Goal: Task Accomplishment & Management: Manage account settings

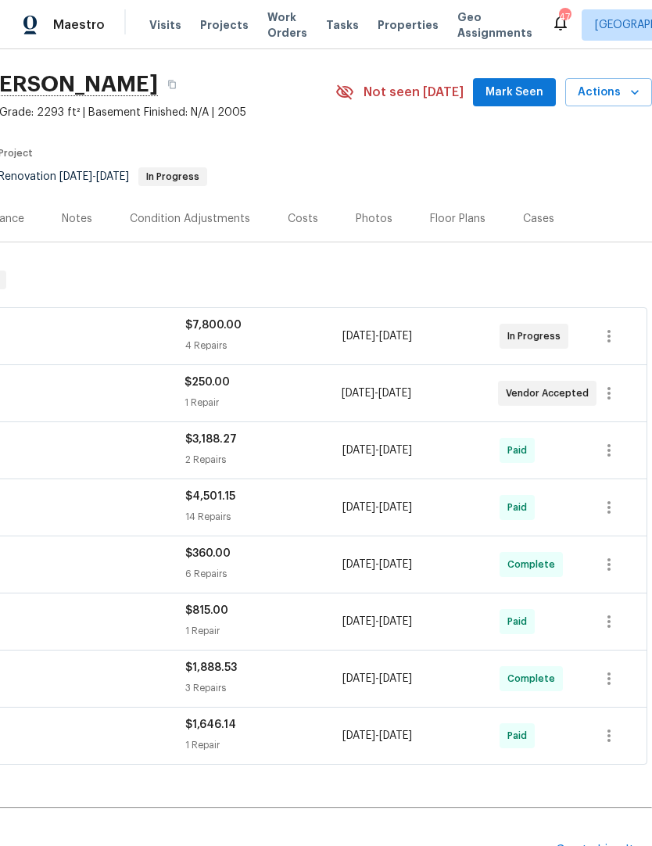
scroll to position [44, 231]
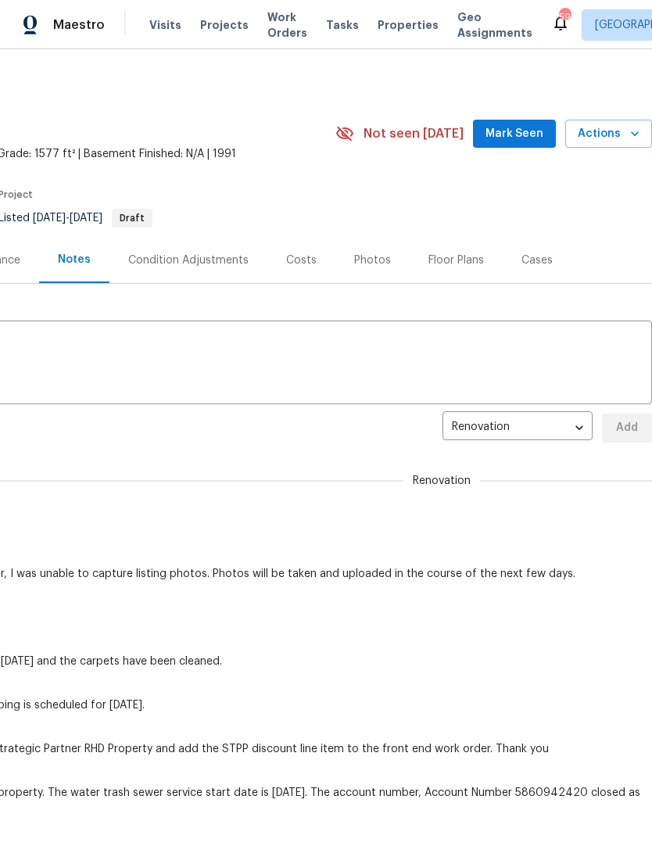
scroll to position [0, 231]
click at [366, 254] on div "Photos" at bounding box center [372, 261] width 37 height 16
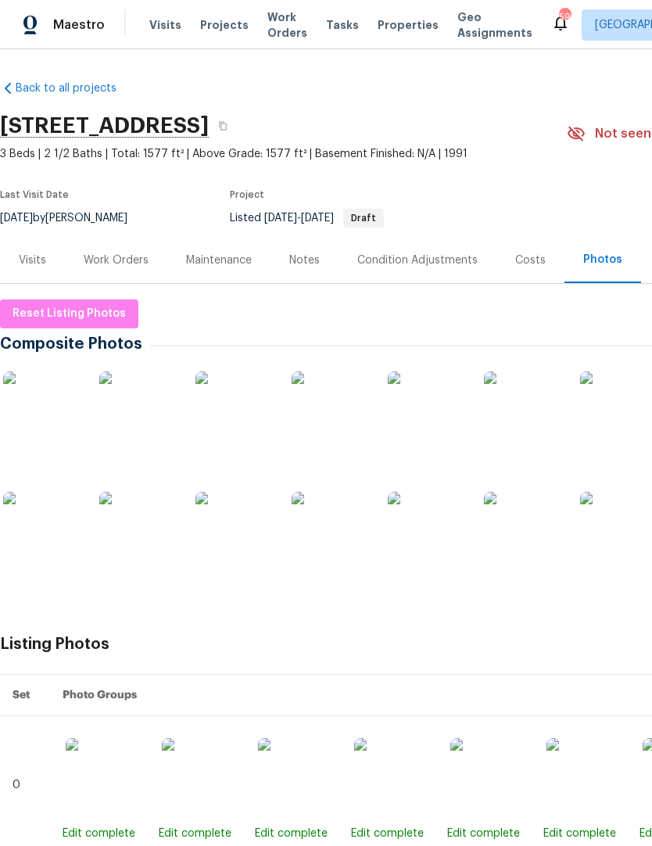
click at [124, 263] on div "Work Orders" at bounding box center [116, 261] width 65 height 16
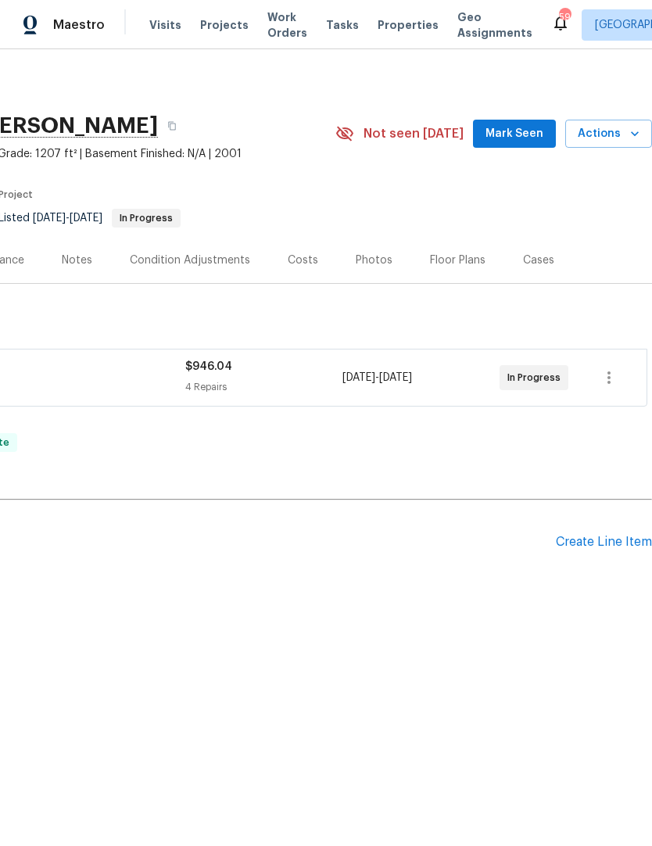
scroll to position [0, 231]
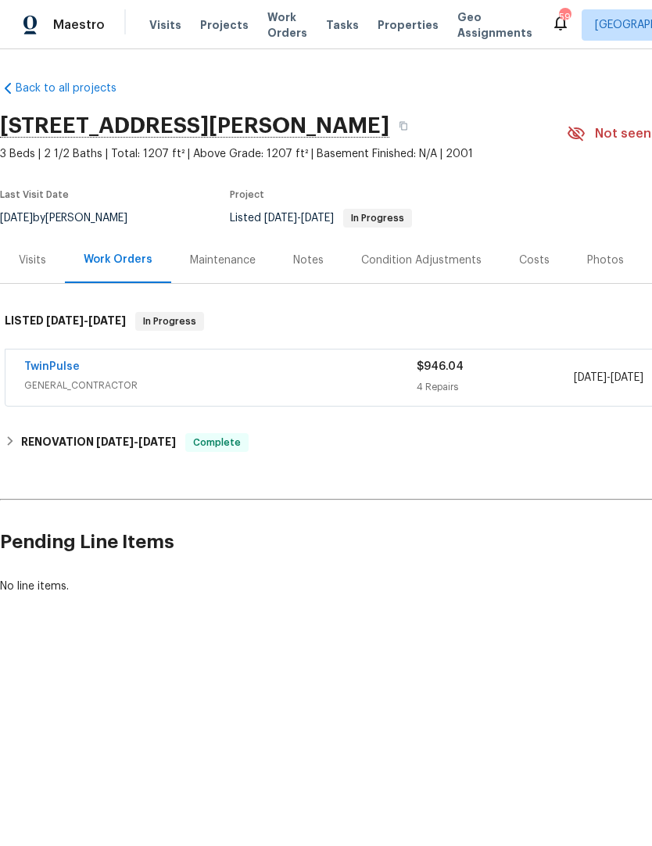
click at [56, 371] on link "TwinPulse" at bounding box center [52, 366] width 56 height 11
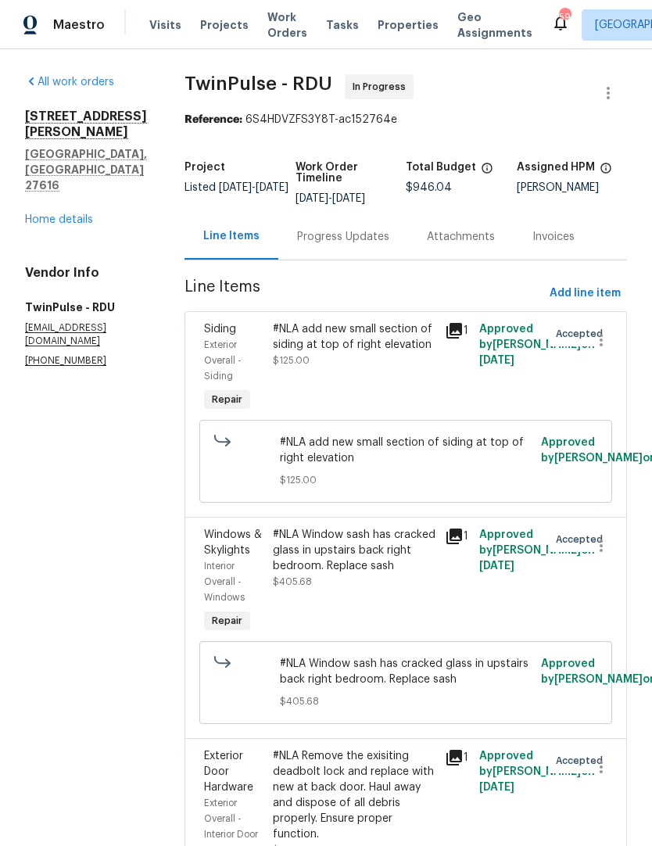
click at [63, 214] on link "Home details" at bounding box center [59, 219] width 68 height 11
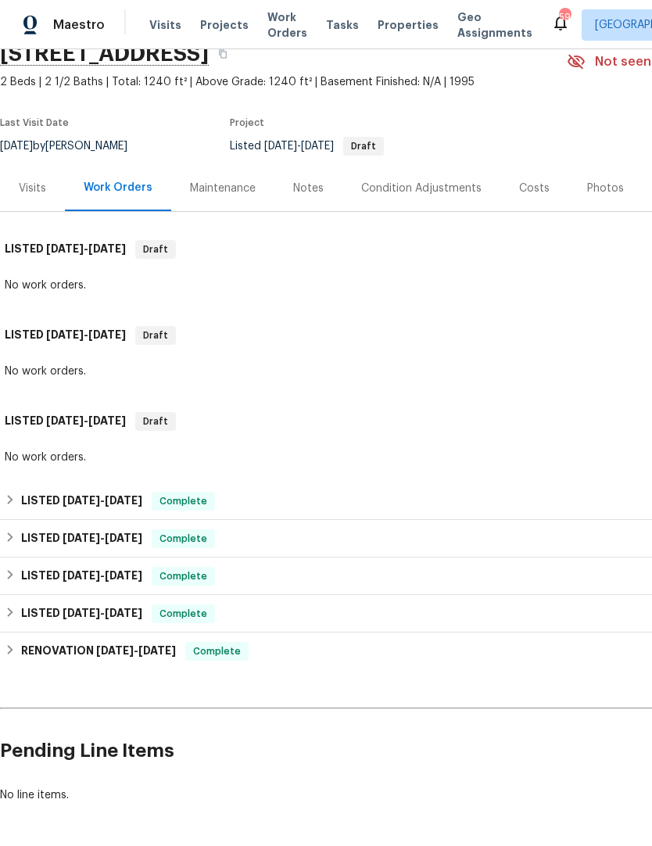
scroll to position [70, 0]
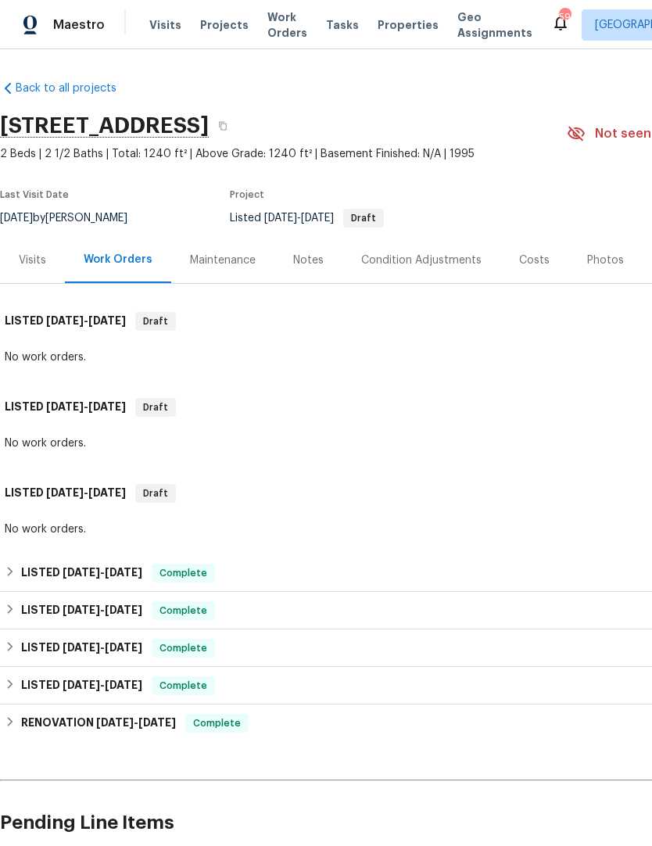
click at [604, 259] on div "Photos" at bounding box center [605, 261] width 37 height 16
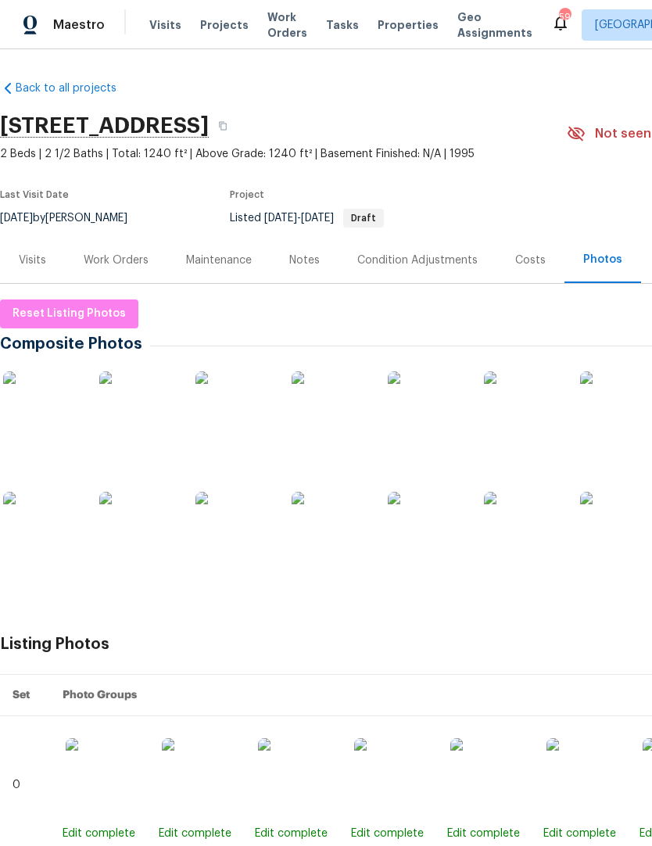
scroll to position [-2, -10]
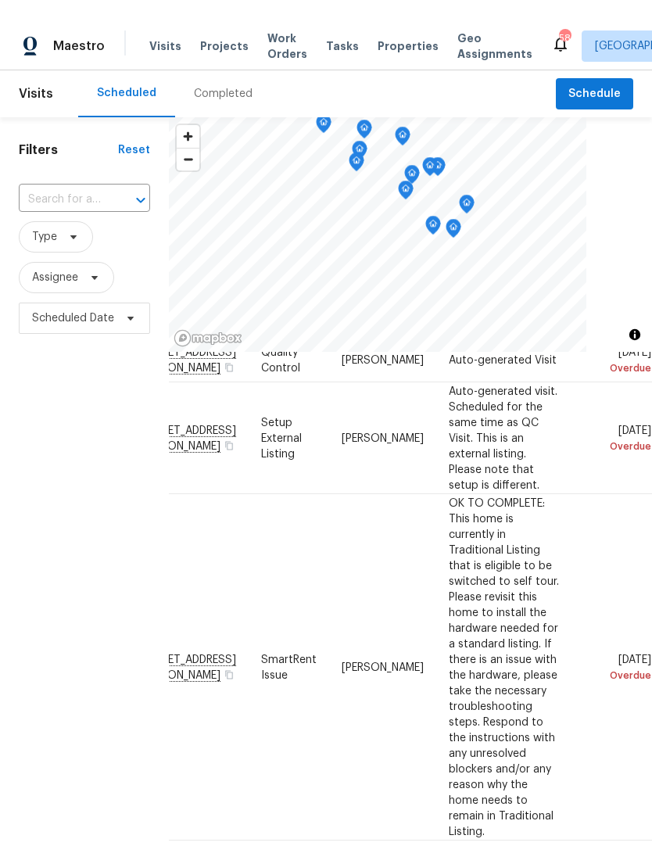
scroll to position [71, 131]
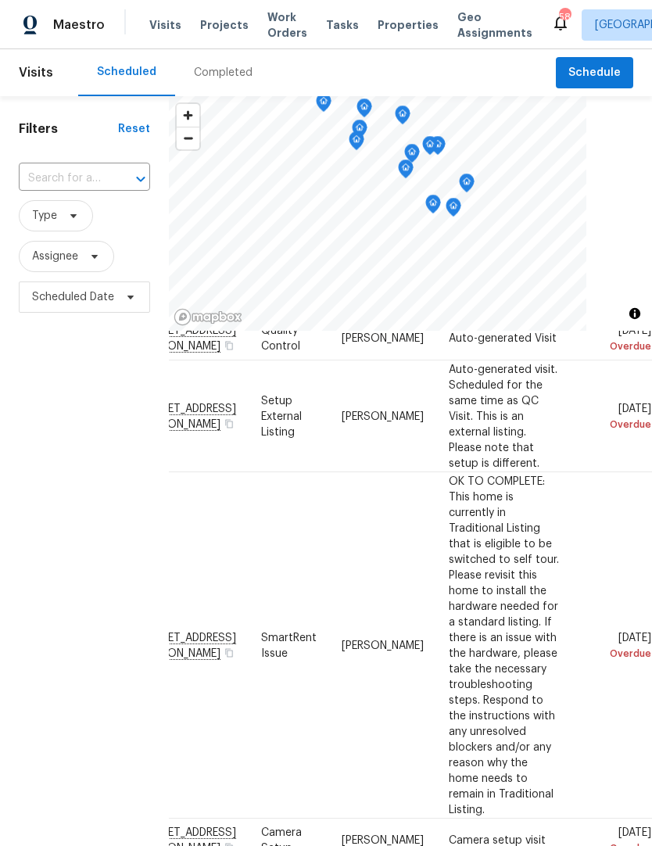
click at [387, 26] on span "Properties" at bounding box center [408, 25] width 61 height 16
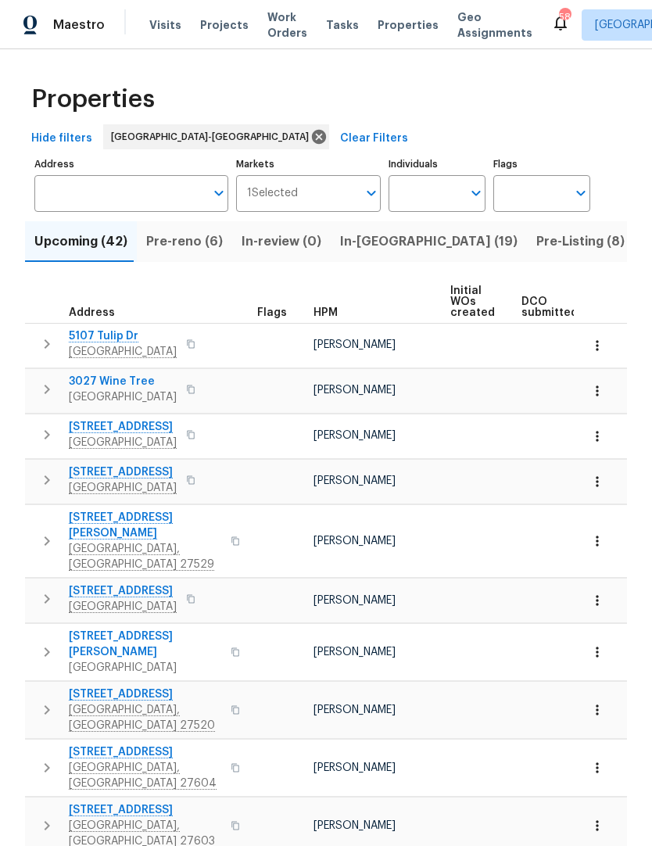
click at [452, 202] on input "Individuals" at bounding box center [425, 193] width 73 height 37
type input "Joseph white"
click at [423, 244] on input "checkbox" at bounding box center [417, 243] width 33 height 33
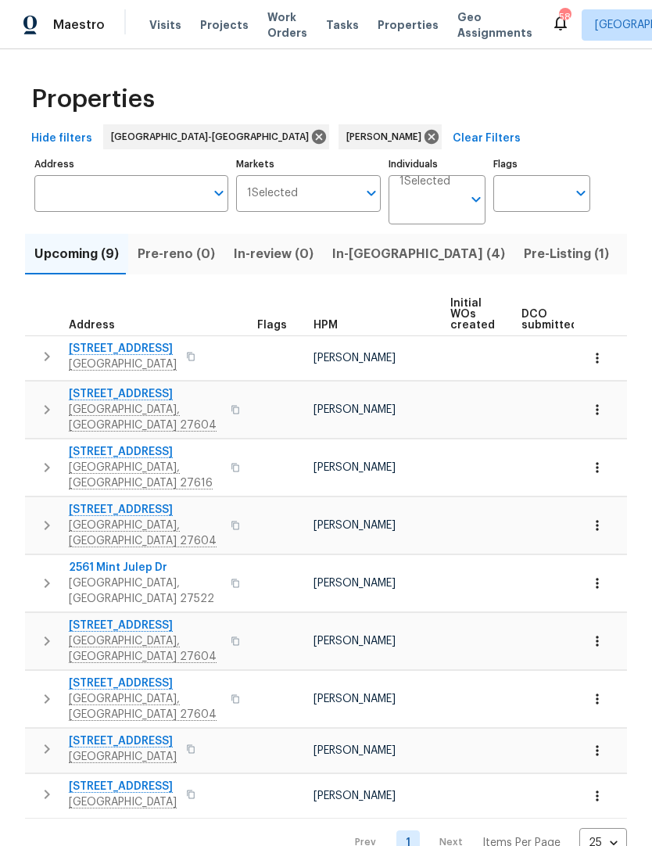
click at [355, 254] on span "In-reno (4)" at bounding box center [418, 254] width 173 height 22
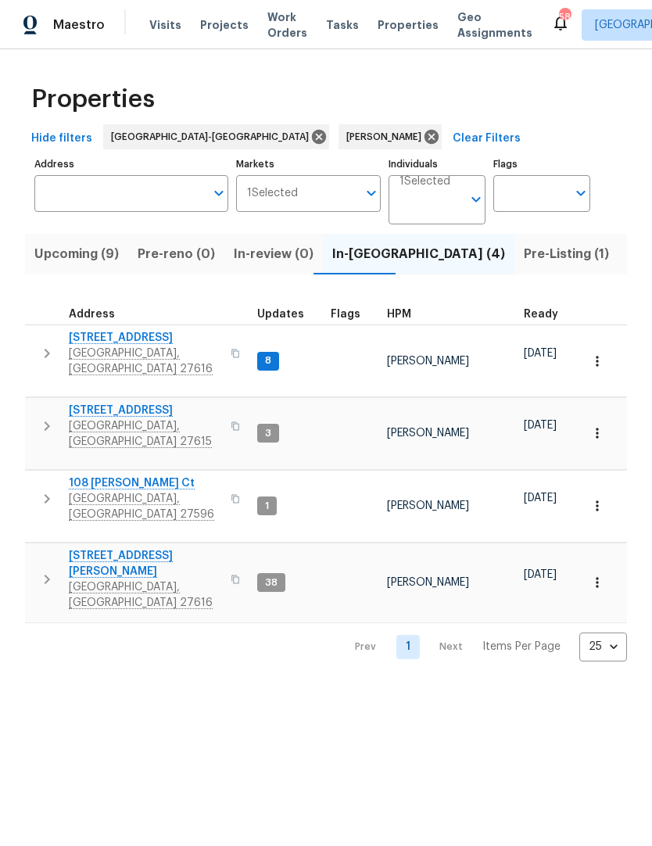
click at [103, 475] on span "108 Madeline Ct" at bounding box center [145, 483] width 152 height 16
click at [95, 341] on span "8204 Coosa Ct" at bounding box center [145, 338] width 152 height 16
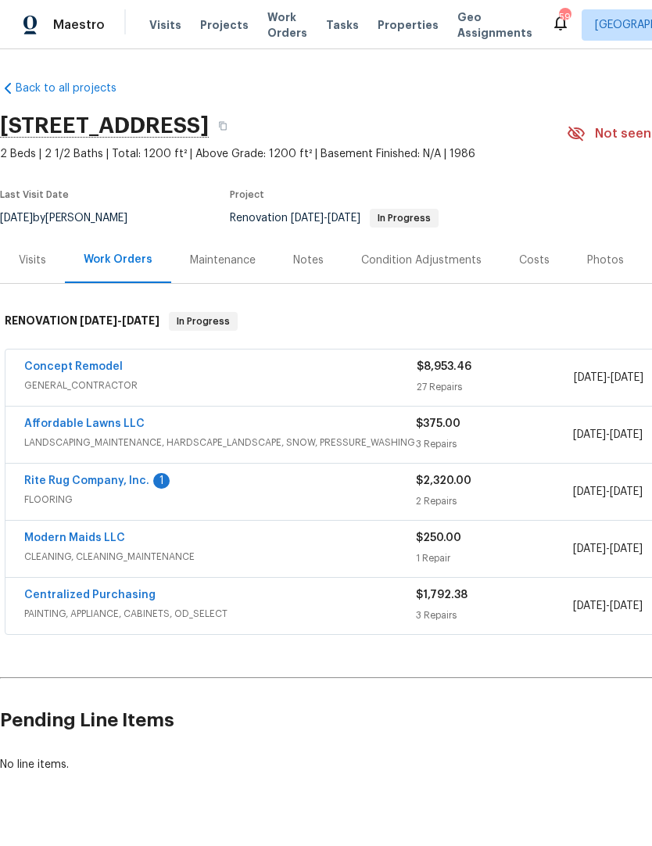
click at [120, 484] on link "Rite Rug Company, Inc." at bounding box center [86, 480] width 125 height 11
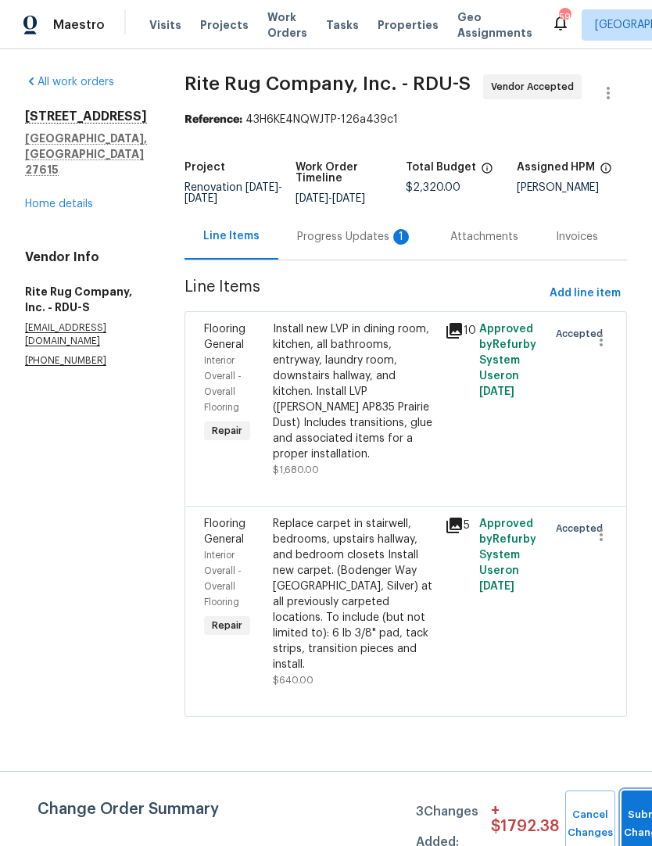
click at [627, 815] on button "Submit Changes" at bounding box center [647, 823] width 50 height 67
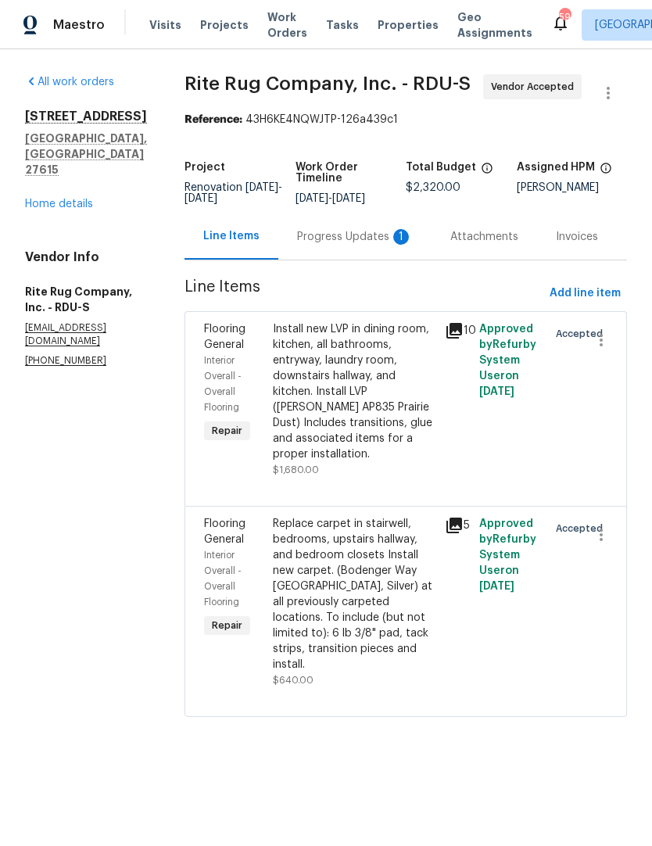
click at [384, 245] on div "Progress Updates 1" at bounding box center [355, 237] width 116 height 16
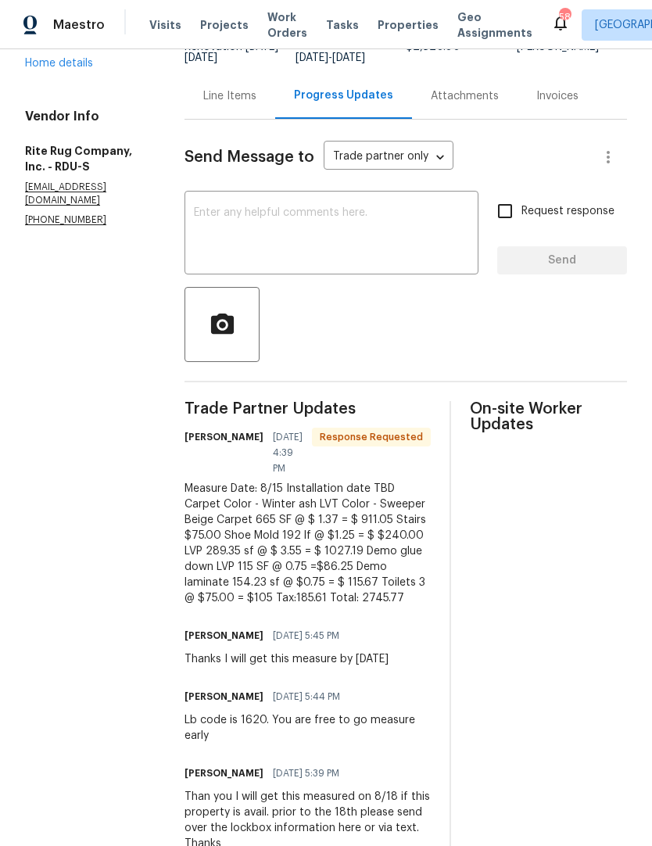
scroll to position [64, 0]
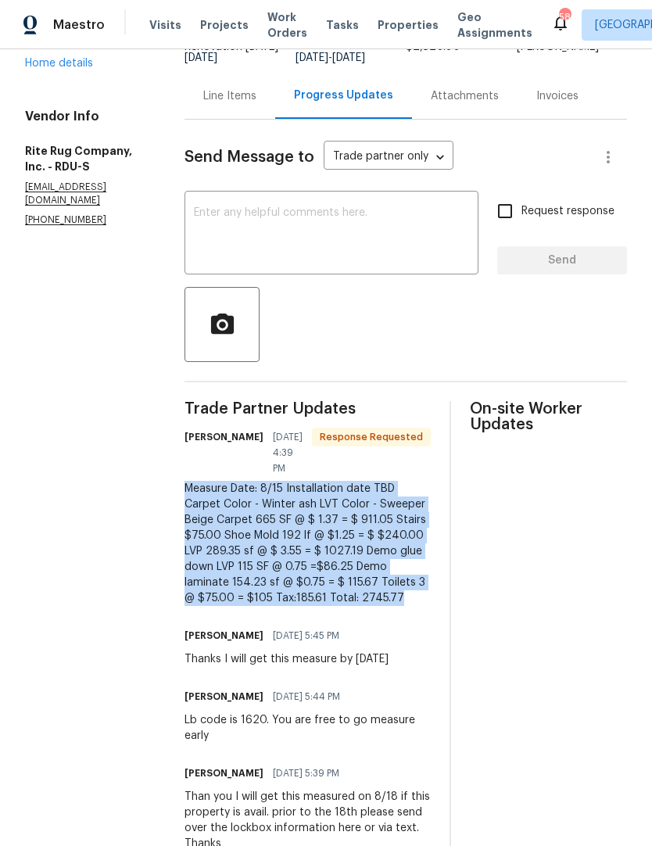
copy div "Measure Date: 8/15 Installation date TBD Carpet Color - Winter ash LVT Color - …"
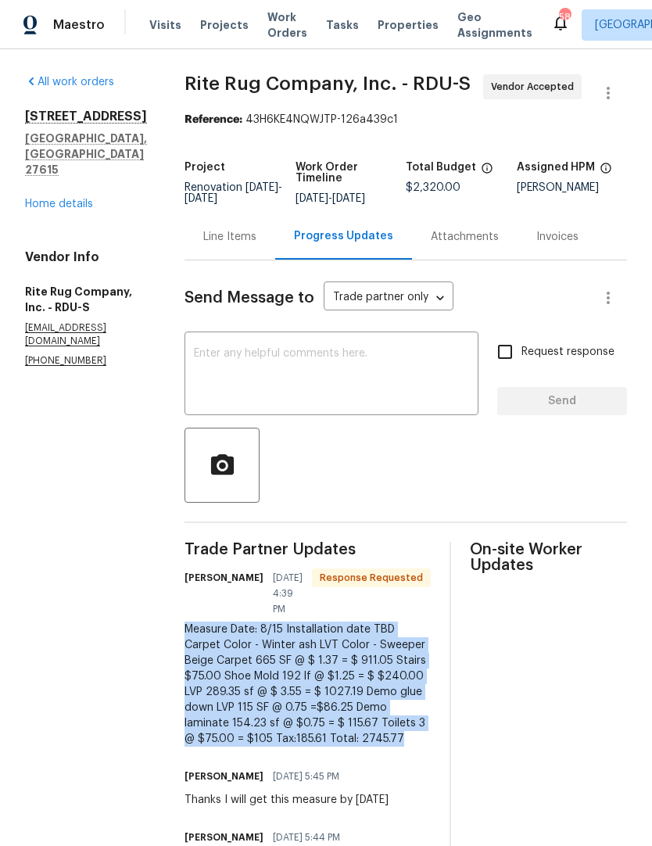
scroll to position [0, 0]
click at [237, 229] on div "Line Items" at bounding box center [229, 237] width 53 height 16
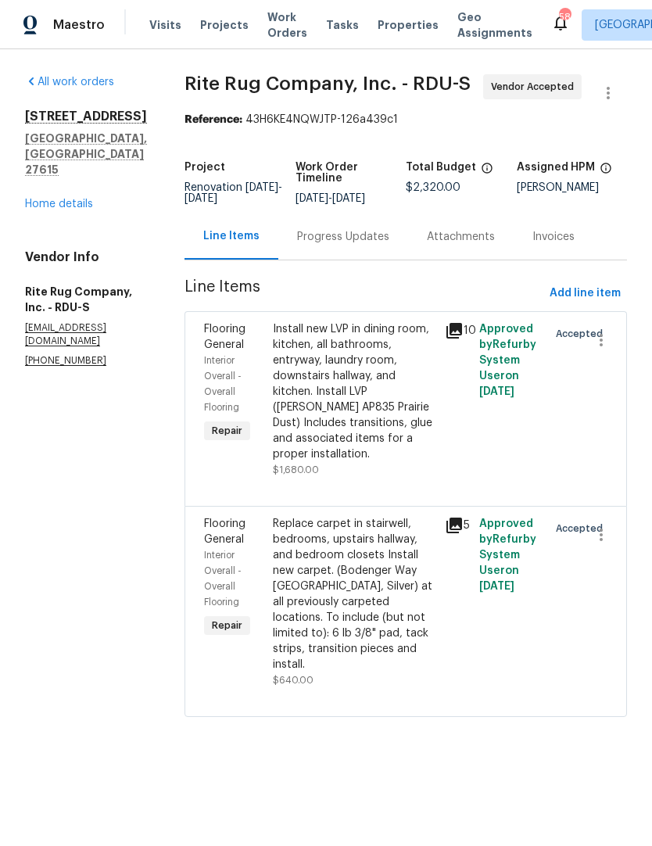
click at [406, 435] on div "Install new LVP in dining room, kitchen, all bathrooms, entryway, laundry room,…" at bounding box center [354, 391] width 163 height 141
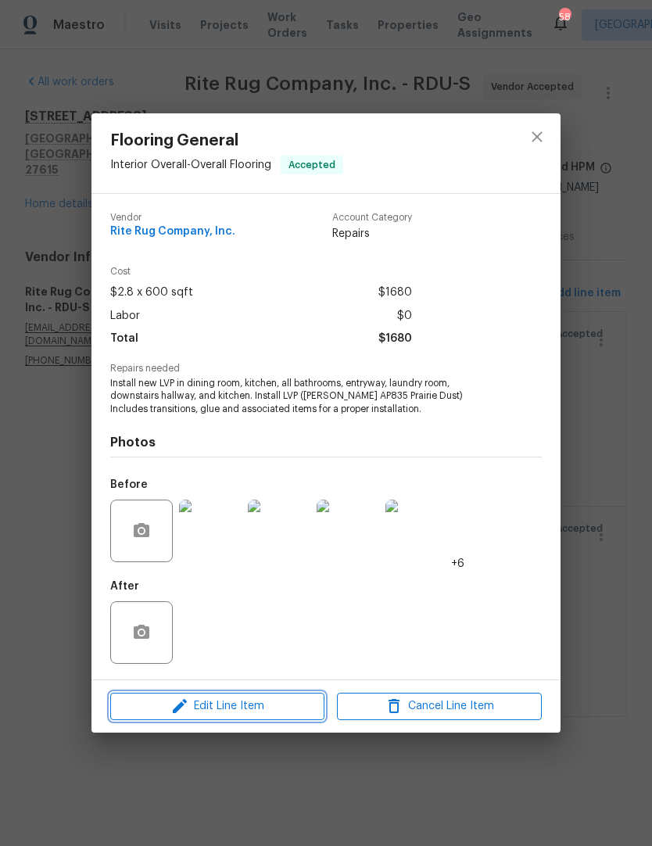
click at [180, 704] on icon "button" at bounding box center [179, 706] width 19 height 19
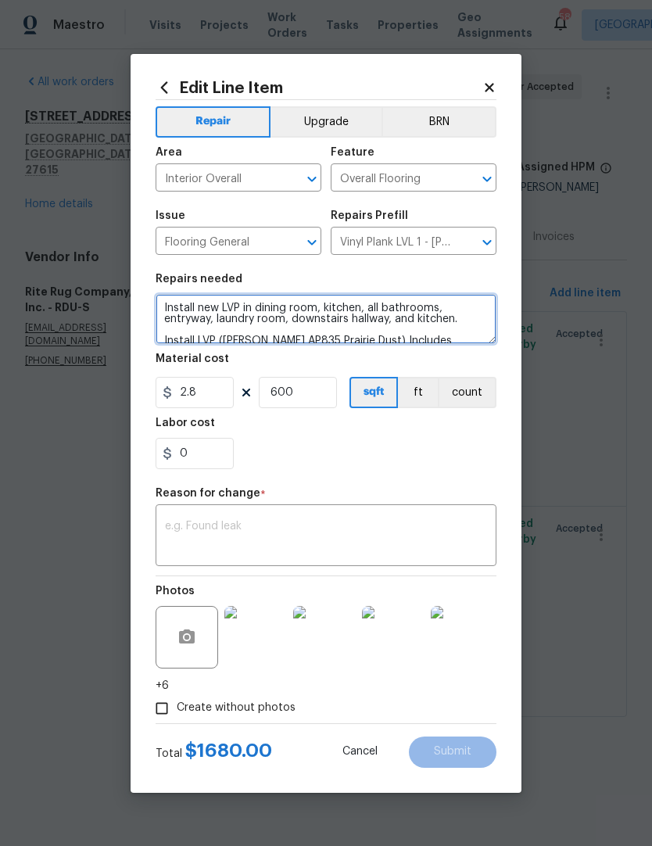
click at [163, 298] on textarea "Install new LVP in dining room, kitchen, all bathrooms, entryway, laundry room,…" at bounding box center [326, 319] width 341 height 50
click at [164, 303] on textarea "Install new LVP in dining room, kitchen, all bathrooms, entryway, laundry room,…" at bounding box center [326, 319] width 341 height 50
paste textarea "Measure Date: 8/15 Installation date TBD Carpet Color - Winter ash LVT Color - …"
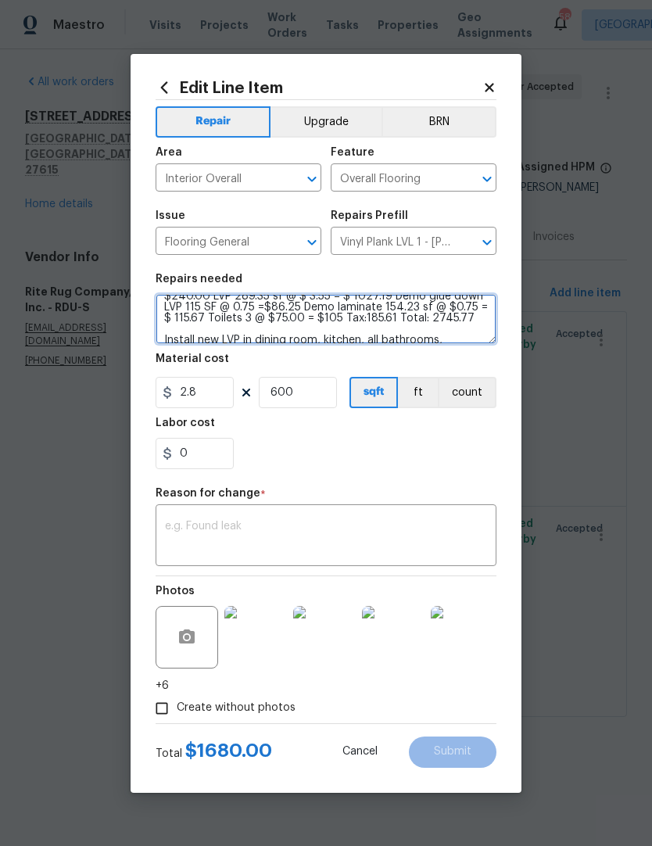
type textarea "Measure Date: 8/15 Installation date TBD Carpet Color - Winter ash LVT Color - …"
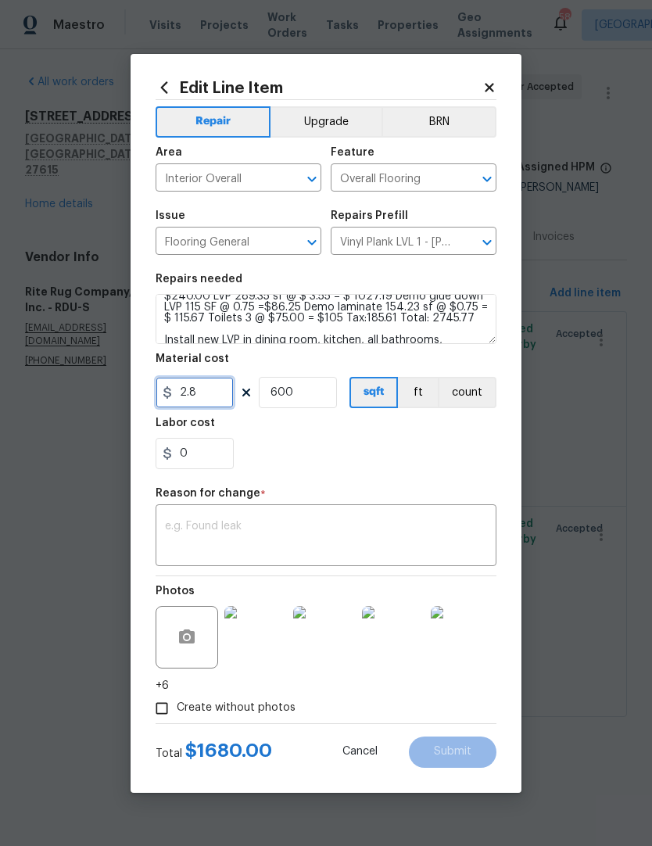
click at [207, 394] on input "2.8" at bounding box center [195, 392] width 78 height 31
click at [294, 399] on input "600" at bounding box center [298, 392] width 78 height 31
type input "1"
click at [206, 399] on input "2.8" at bounding box center [195, 392] width 78 height 31
type input "2000.77"
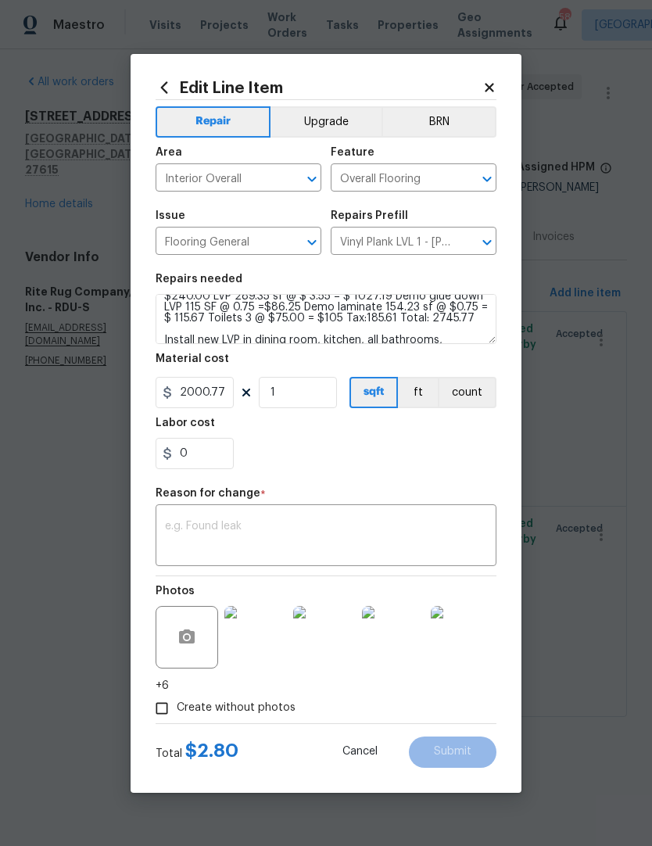
click at [462, 481] on div "Repair Upgrade BRN Area Interior Overall ​ Feature Overall Flooring ​ Issue Flo…" at bounding box center [326, 411] width 341 height 623
click at [174, 531] on textarea at bounding box center [326, 537] width 322 height 33
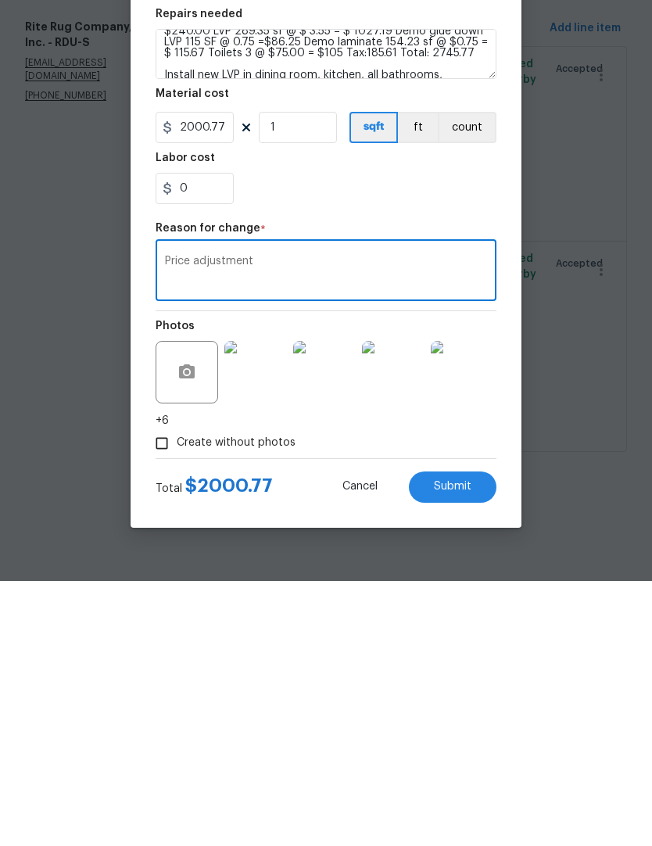
type textarea "Price adjustment"
click at [471, 736] on button "Submit" at bounding box center [453, 751] width 88 height 31
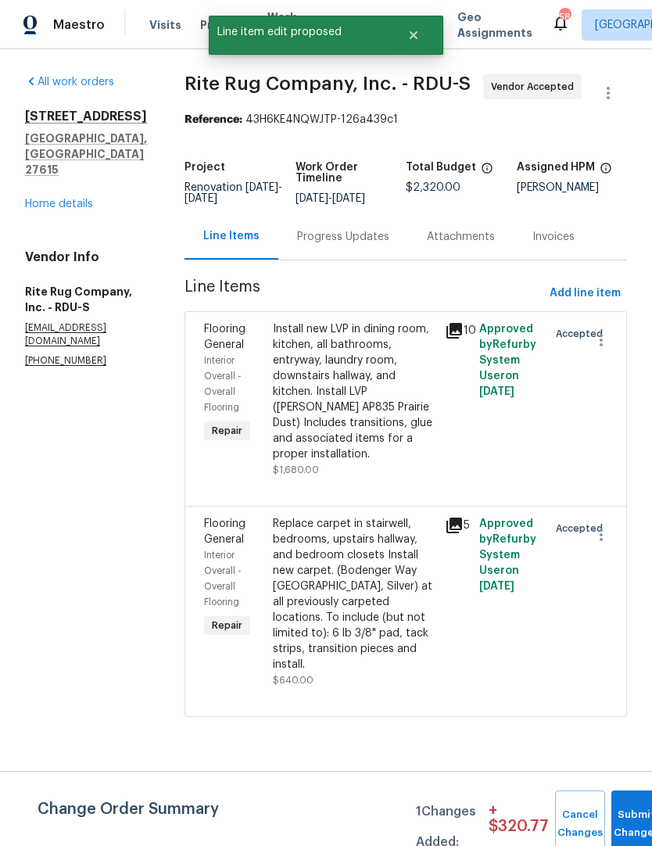
click at [306, 605] on div "Replace carpet in stairwell, bedrooms, upstairs hallway, and bedroom closets In…" at bounding box center [354, 594] width 163 height 156
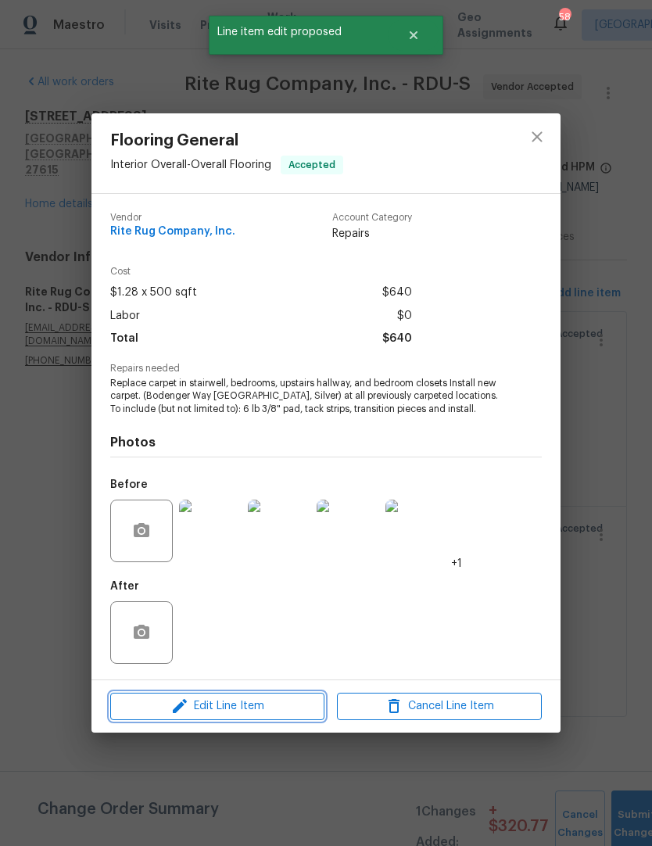
click at [169, 697] on button "Edit Line Item" at bounding box center [217, 706] width 214 height 27
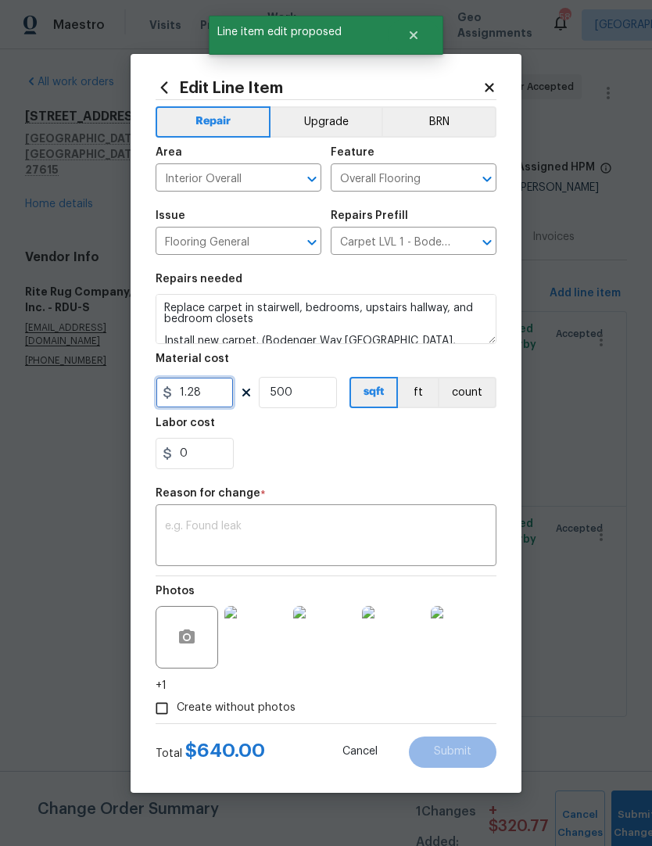
click at [214, 407] on input "1.28" at bounding box center [195, 392] width 78 height 31
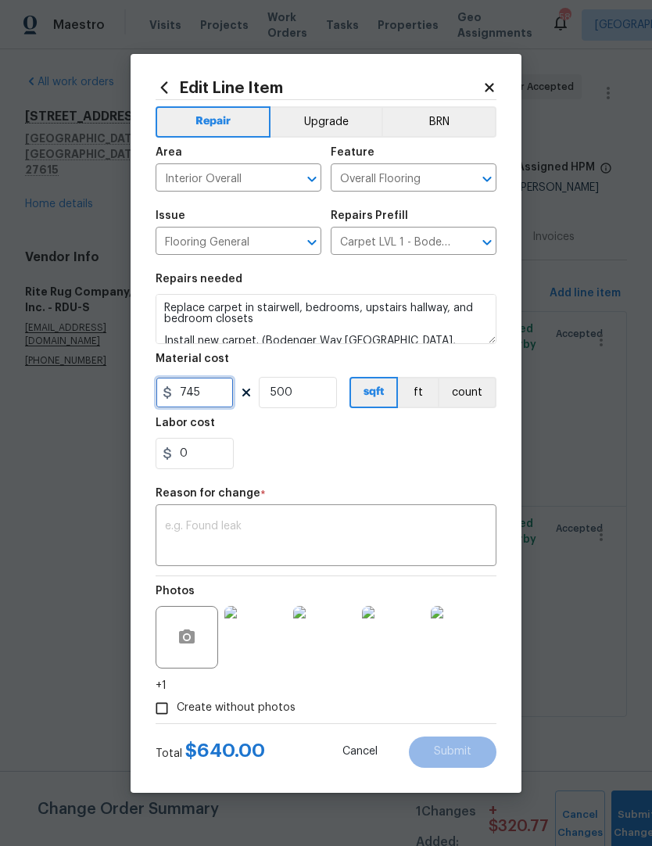
type input "745"
click at [303, 405] on input "500" at bounding box center [298, 392] width 78 height 31
type input "1"
click at [468, 486] on div "Repair Upgrade BRN Area Interior Overall ​ Feature Overall Flooring ​ Issue Flo…" at bounding box center [326, 411] width 341 height 623
click at [183, 536] on textarea at bounding box center [326, 537] width 322 height 33
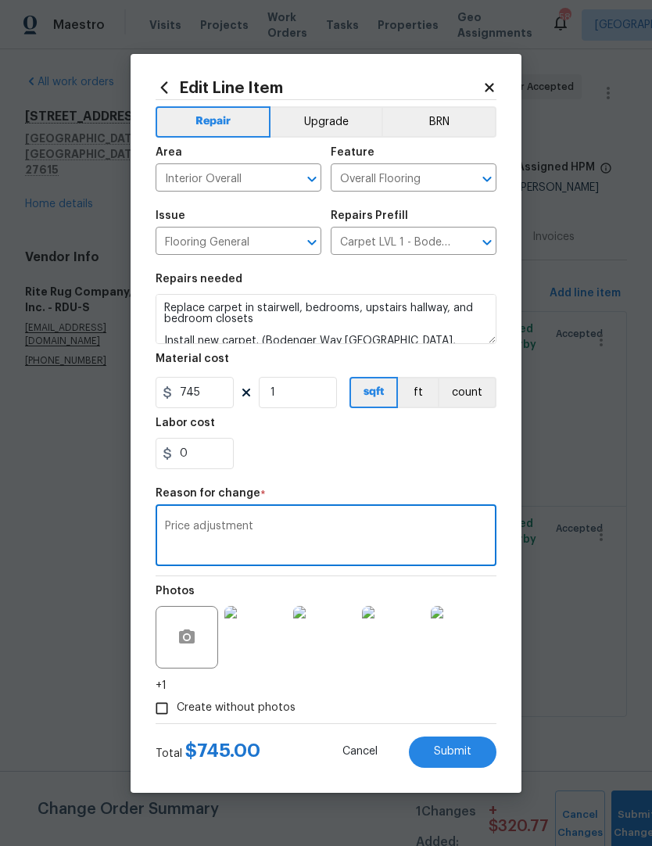
type textarea "Price adjustment"
click at [487, 461] on div "0" at bounding box center [326, 453] width 341 height 31
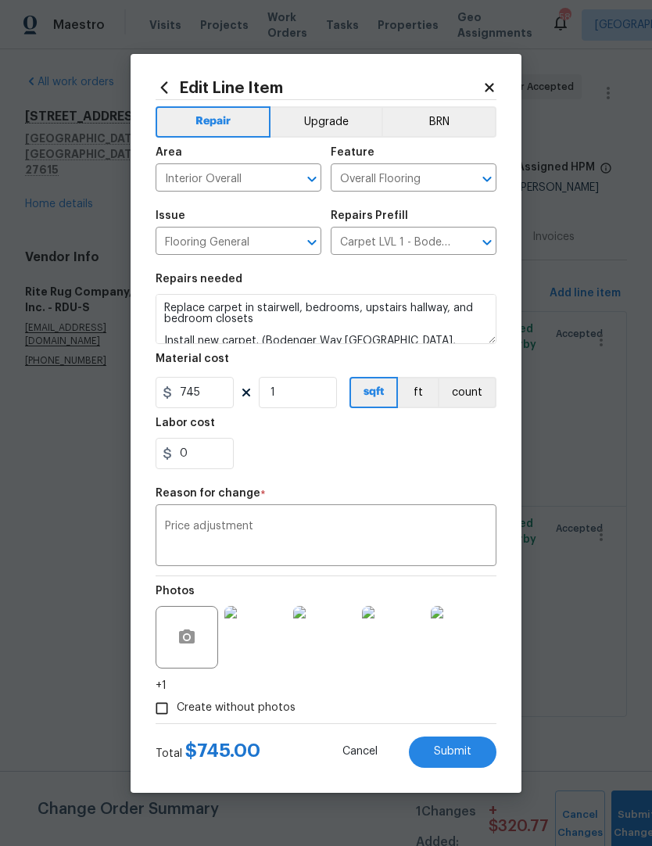
click at [457, 751] on span "Submit" at bounding box center [453, 752] width 38 height 12
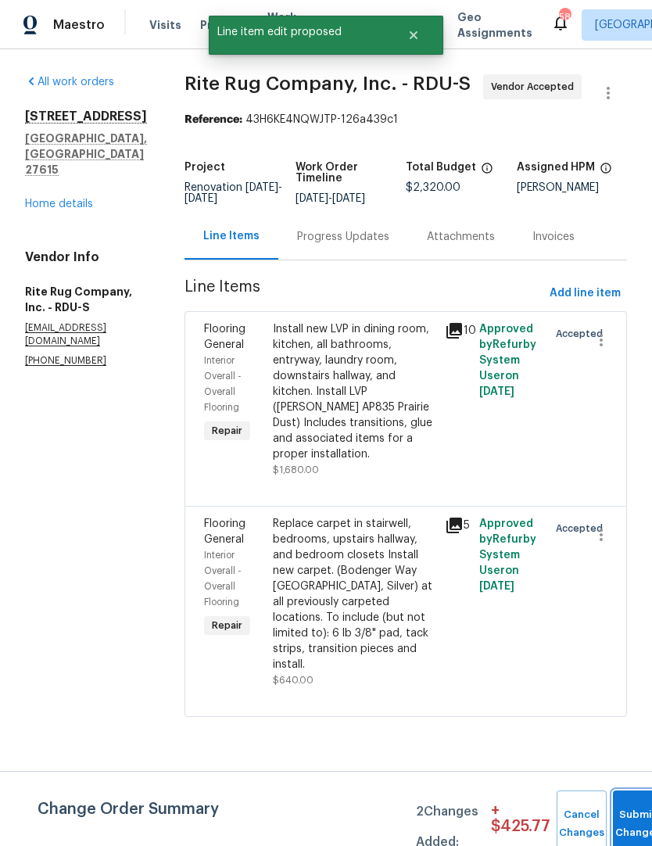
click at [613, 802] on button "Submit Changes" at bounding box center [638, 823] width 50 height 67
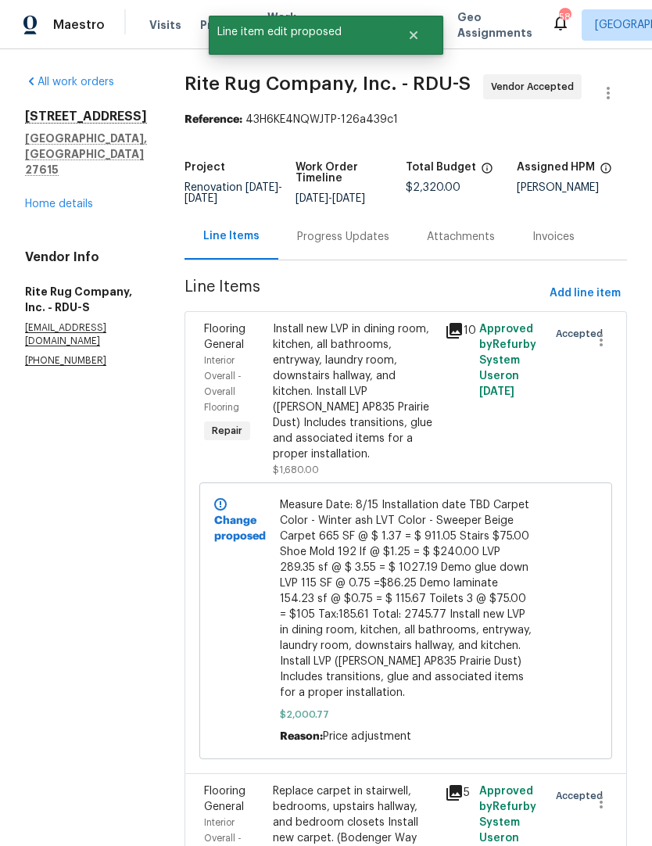
scroll to position [0, 0]
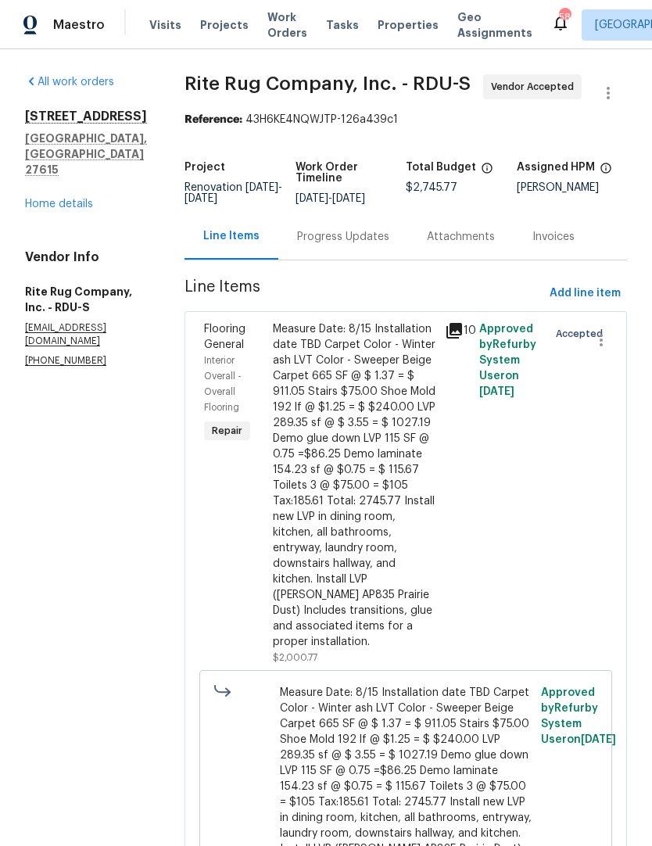
click at [338, 245] on div "Progress Updates" at bounding box center [343, 237] width 92 height 16
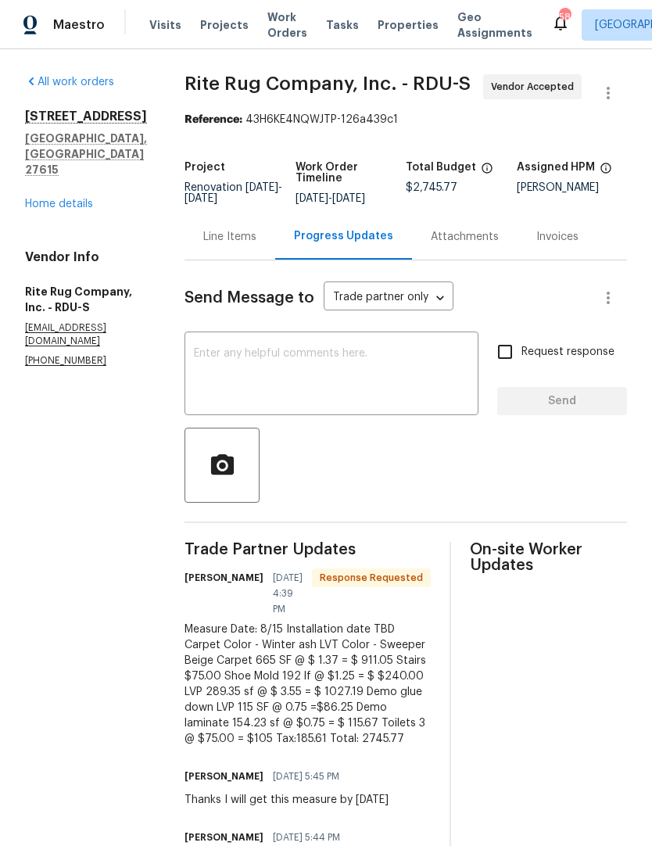
scroll to position [9, 0]
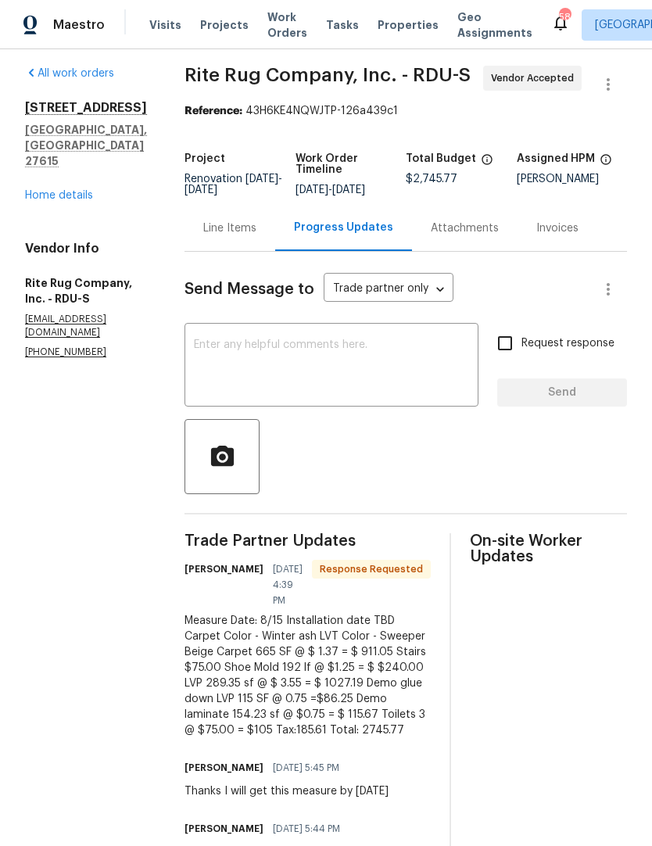
click at [244, 352] on textarea at bounding box center [331, 366] width 275 height 55
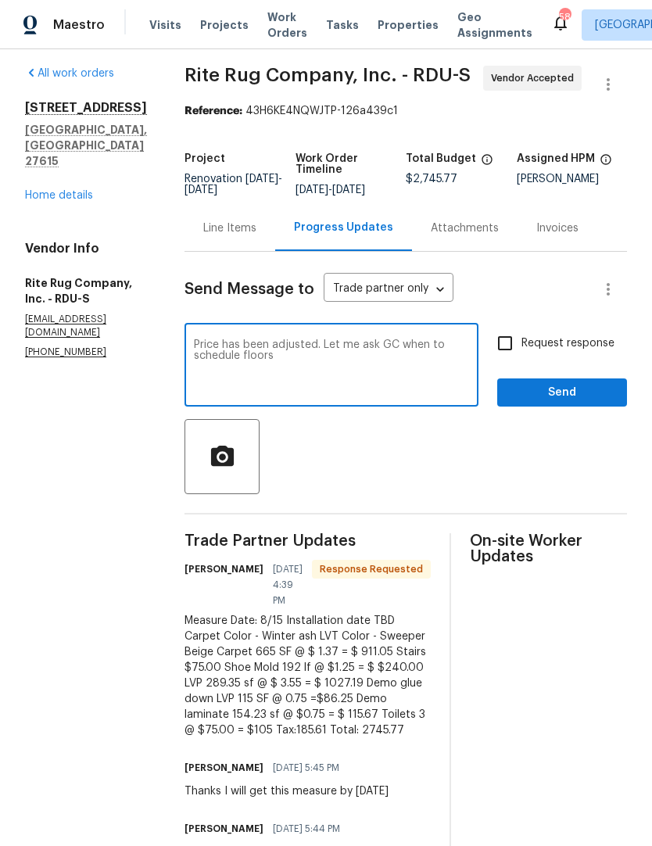
type textarea "Price has been adjusted. Let me ask GC when to schedule floors"
click at [508, 357] on input "Request response" at bounding box center [505, 343] width 33 height 33
checkbox input "true"
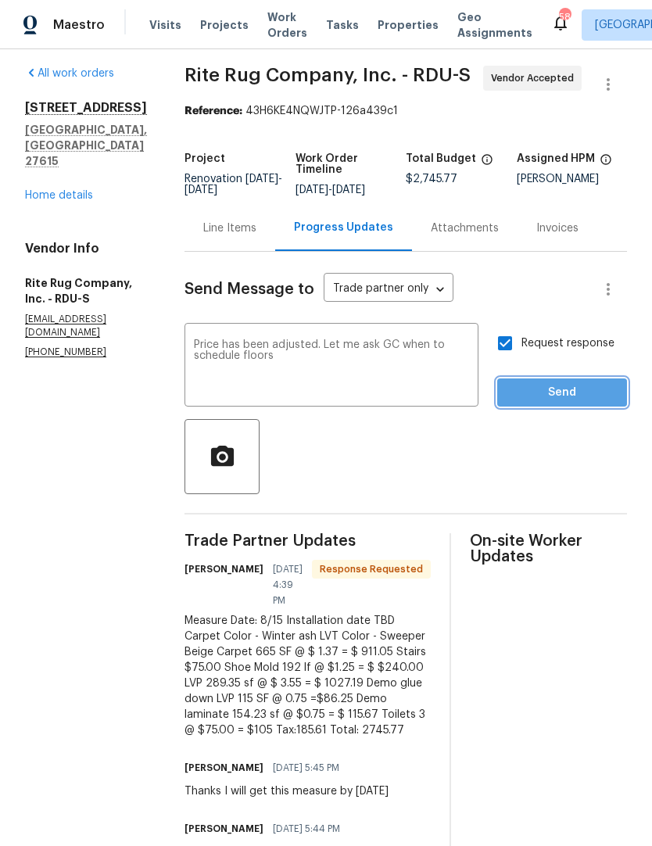
click at [556, 400] on span "Send" at bounding box center [562, 393] width 105 height 20
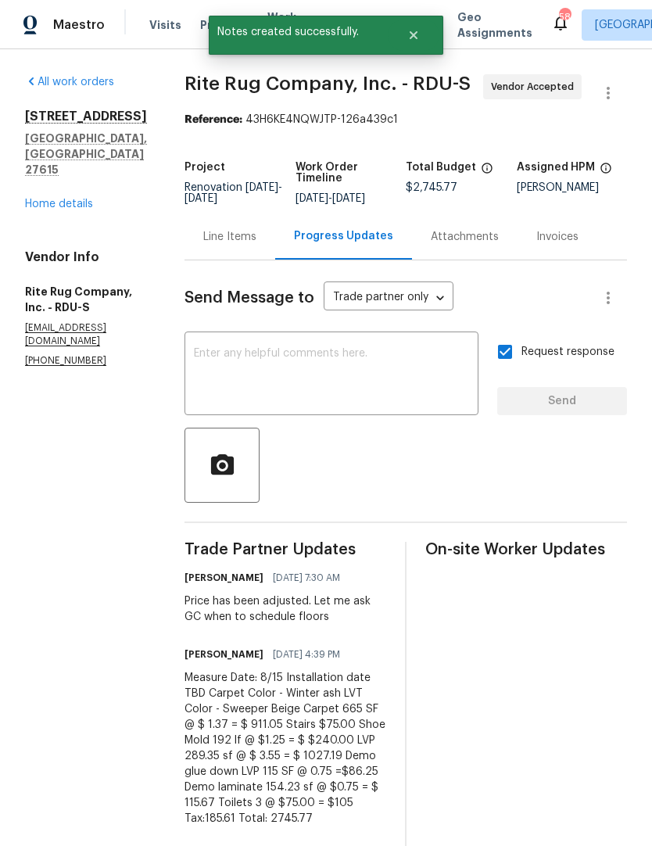
click at [49, 161] on div "6608 Orford Ct Raleigh, NC 27615 Home details" at bounding box center [86, 160] width 122 height 103
click at [45, 199] on link "Home details" at bounding box center [59, 204] width 68 height 11
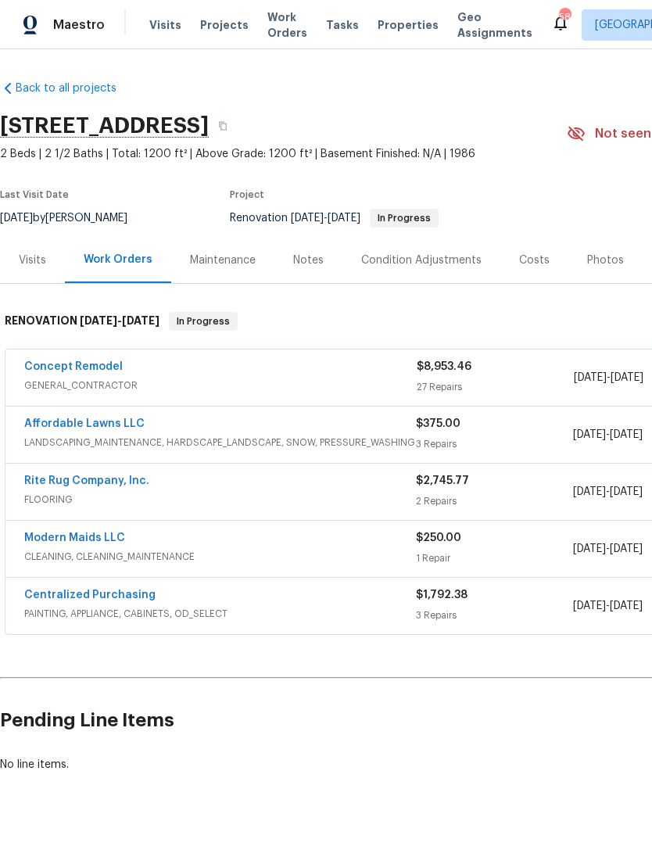
click at [62, 371] on link "Concept Remodel" at bounding box center [73, 366] width 99 height 11
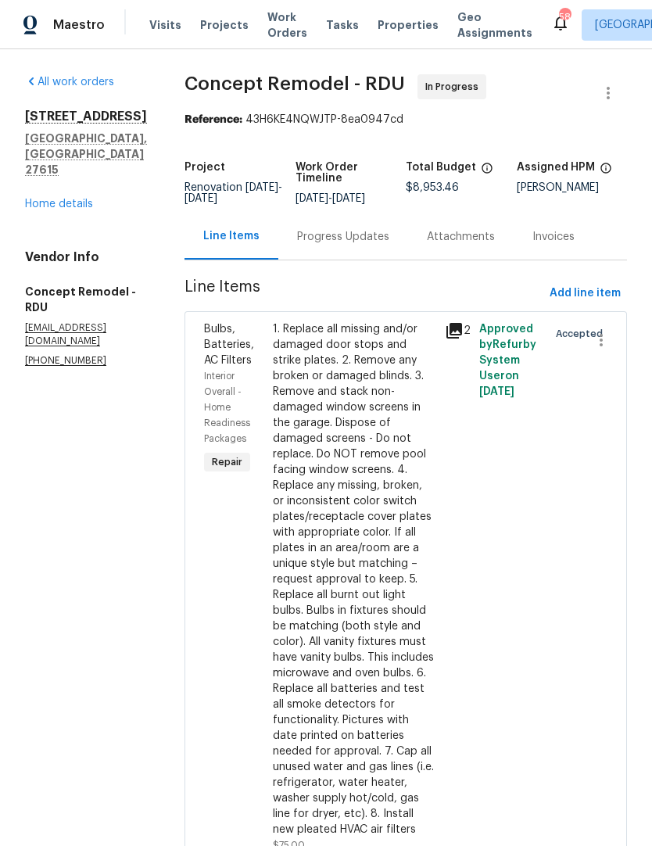
click at [297, 242] on div "Progress Updates" at bounding box center [343, 237] width 92 height 16
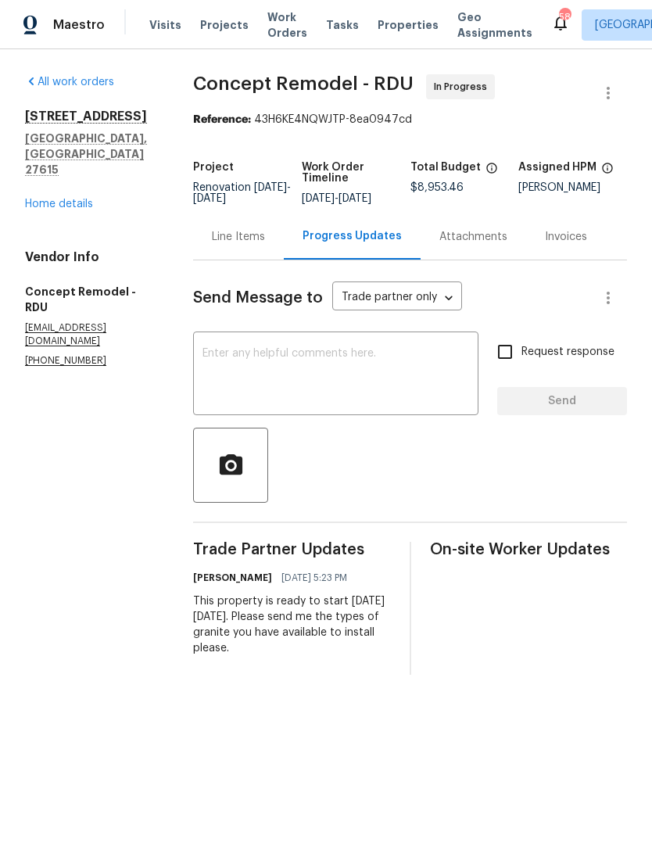
click at [278, 374] on textarea at bounding box center [335, 375] width 267 height 55
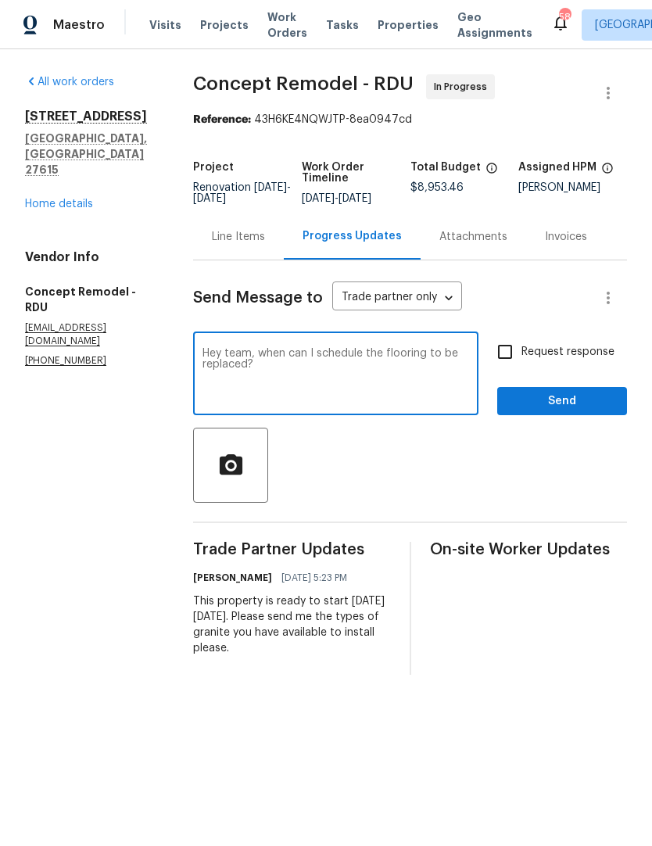
type textarea "Hey team, when can I schedule the flooring to be replaced?"
click at [509, 351] on input "Request response" at bounding box center [505, 351] width 33 height 33
checkbox input "true"
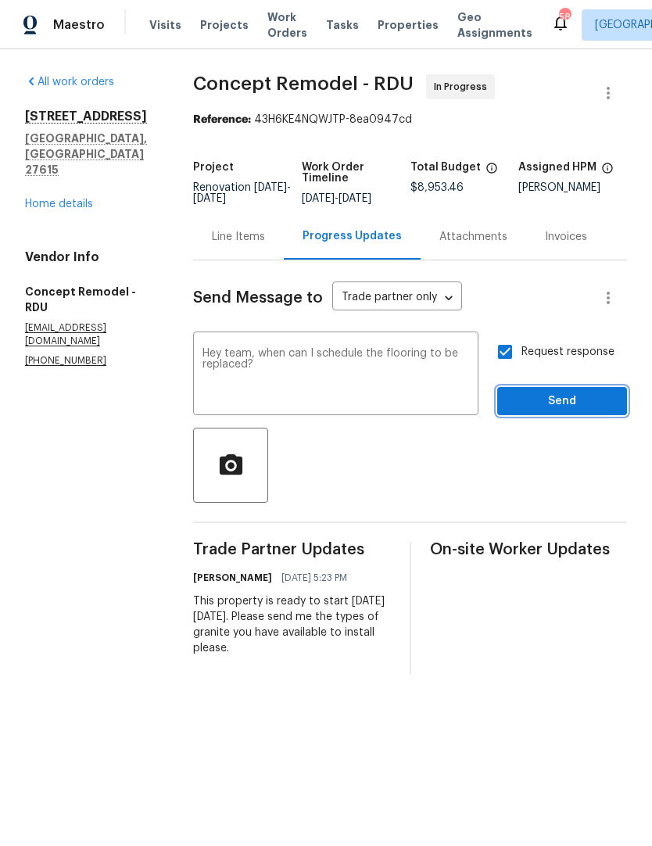
click at [564, 400] on span "Send" at bounding box center [562, 402] width 105 height 20
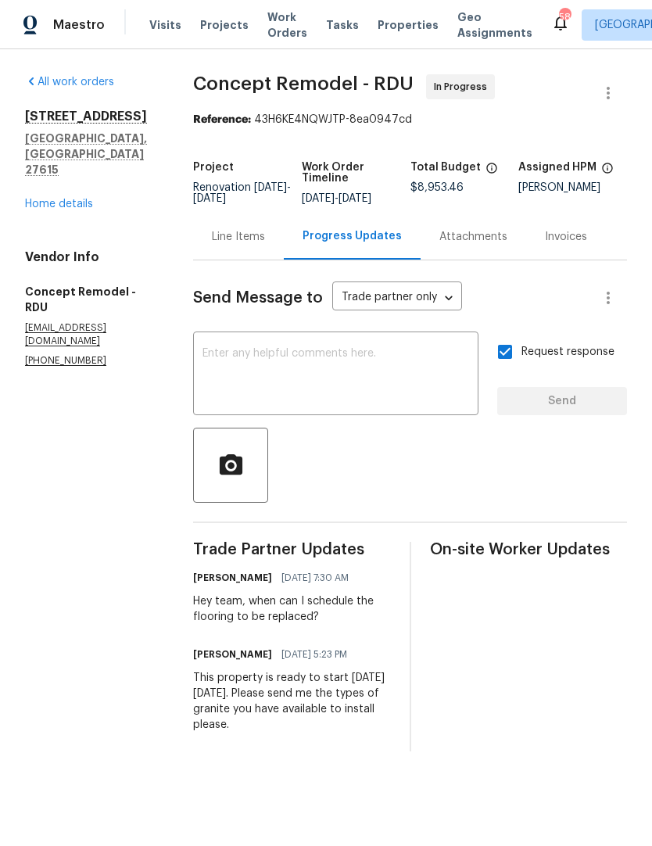
click at [56, 199] on link "Home details" at bounding box center [59, 204] width 68 height 11
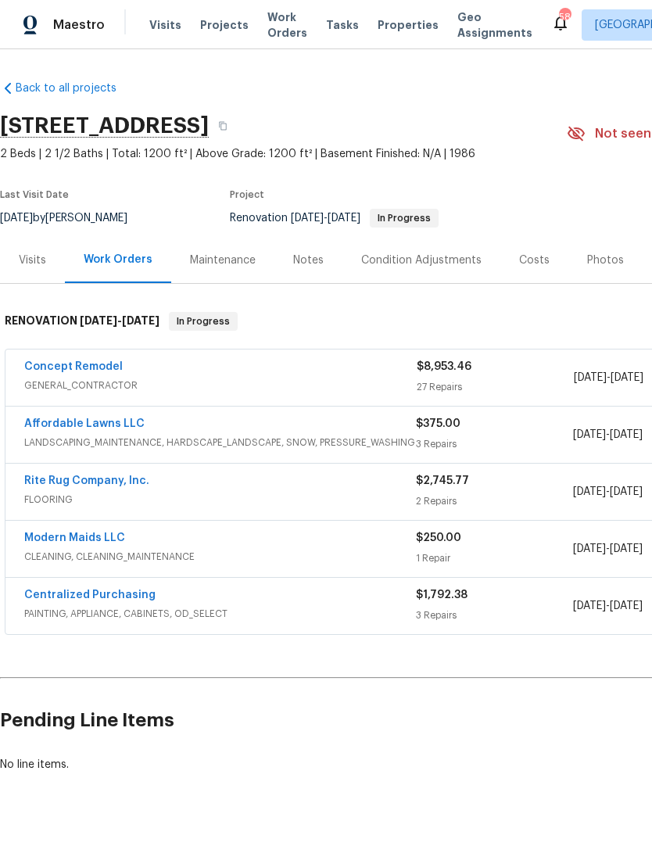
scroll to position [32, 0]
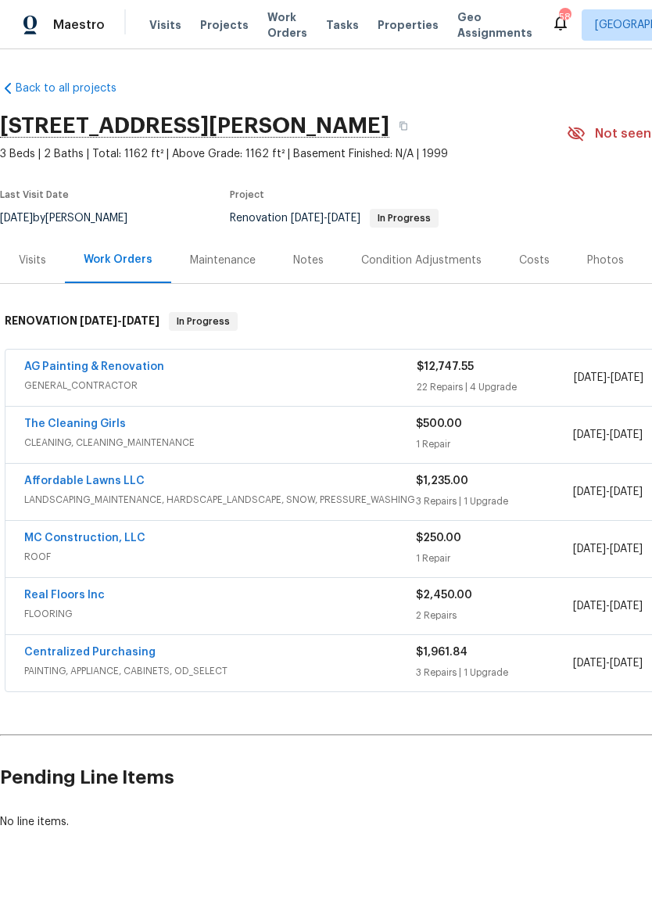
click at [62, 371] on link "AG Painting & Renovation" at bounding box center [94, 366] width 140 height 11
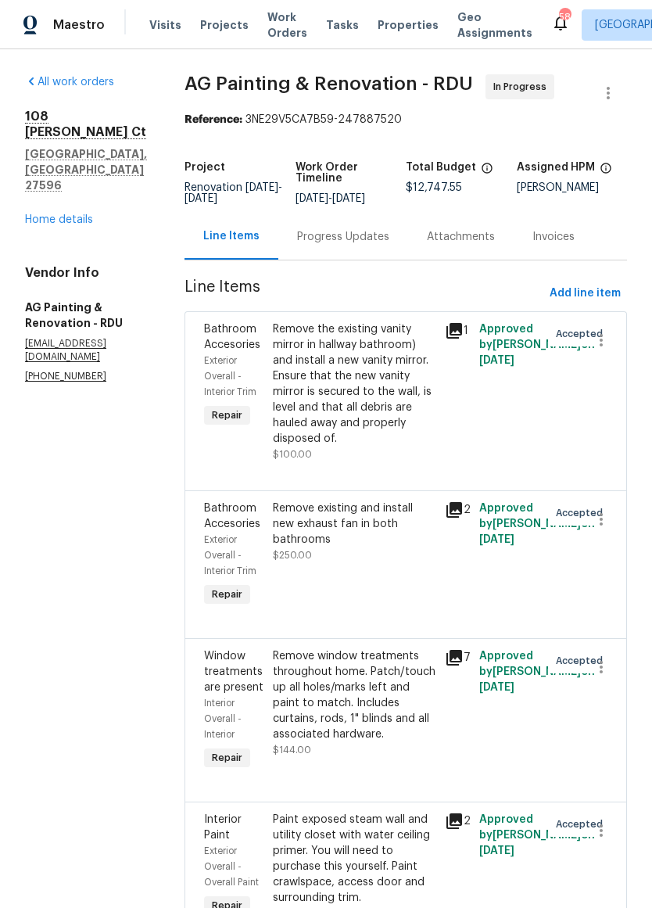
click at [51, 214] on link "Home details" at bounding box center [59, 219] width 68 height 11
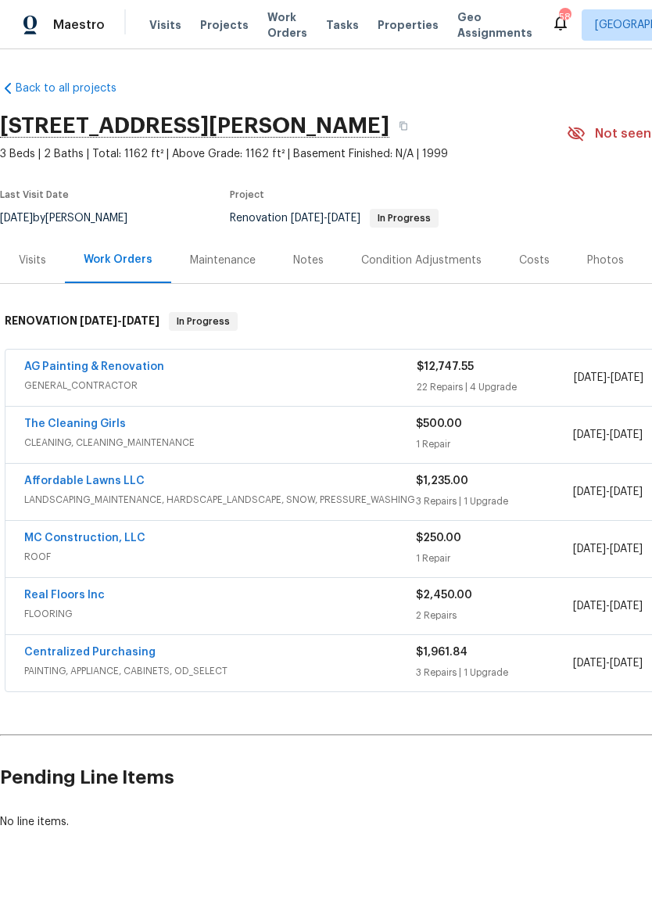
click at [92, 366] on link "AG Painting & Renovation" at bounding box center [94, 366] width 140 height 11
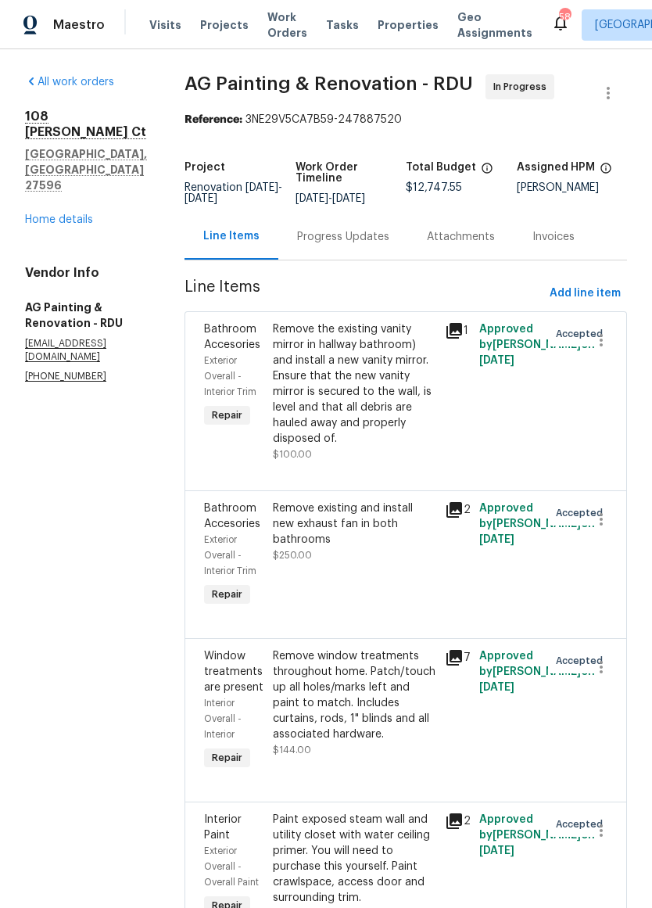
click at [365, 237] on div "Progress Updates" at bounding box center [343, 237] width 92 height 16
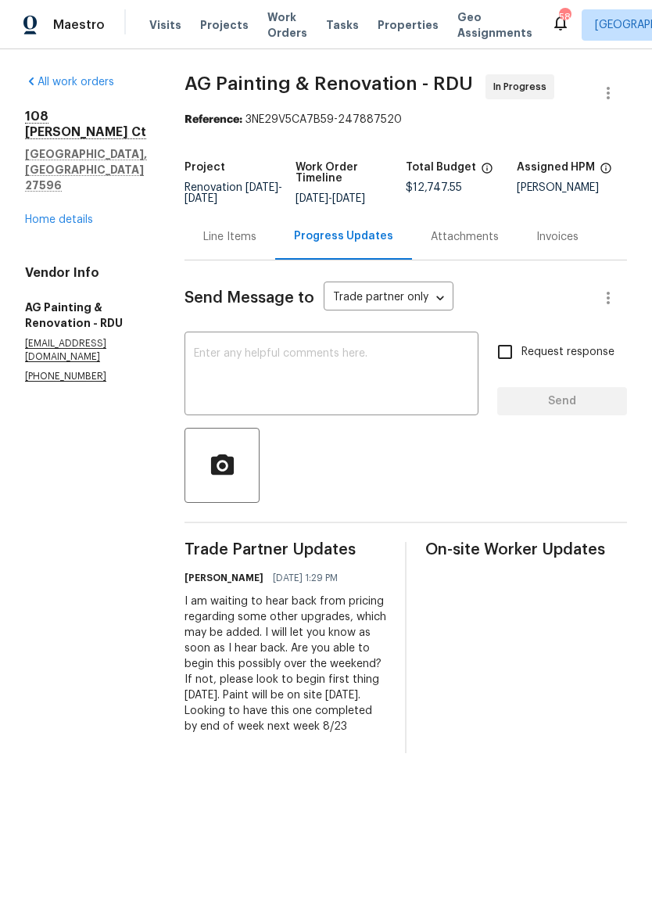
click at [276, 382] on textarea at bounding box center [331, 375] width 275 height 55
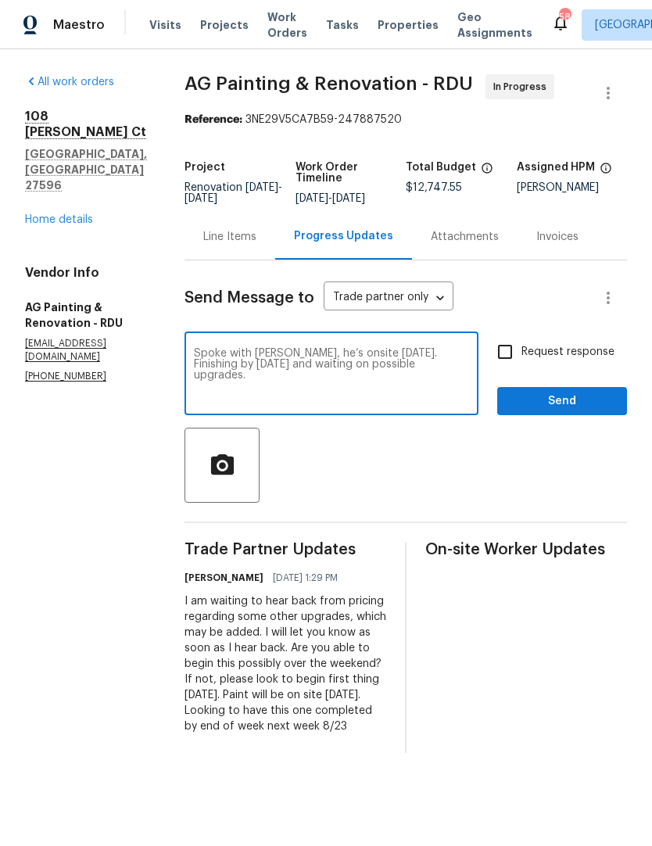
type textarea "Spoke with Antonio, he’s onsite today. Finishing by Thursday and waiting on pos…"
click at [512, 368] on input "Request response" at bounding box center [505, 351] width 33 height 33
checkbox input "true"
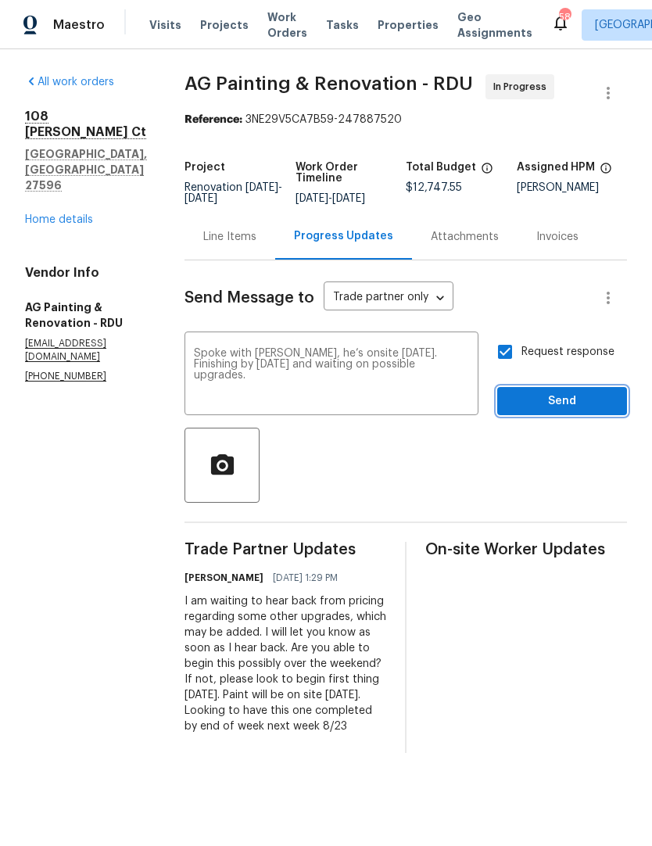
click at [576, 416] on button "Send" at bounding box center [562, 401] width 130 height 29
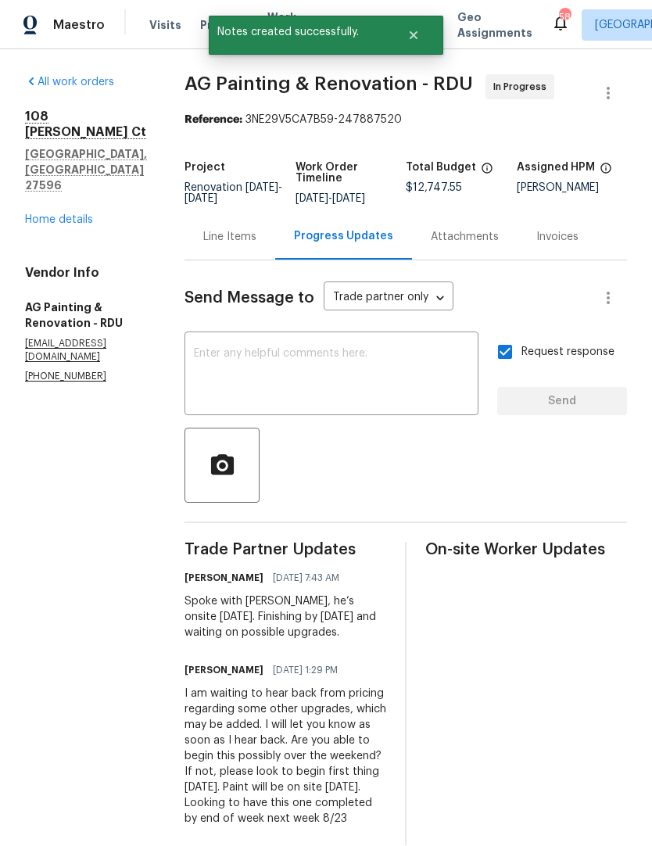
click at [252, 245] on div "Line Items" at bounding box center [229, 237] width 53 height 16
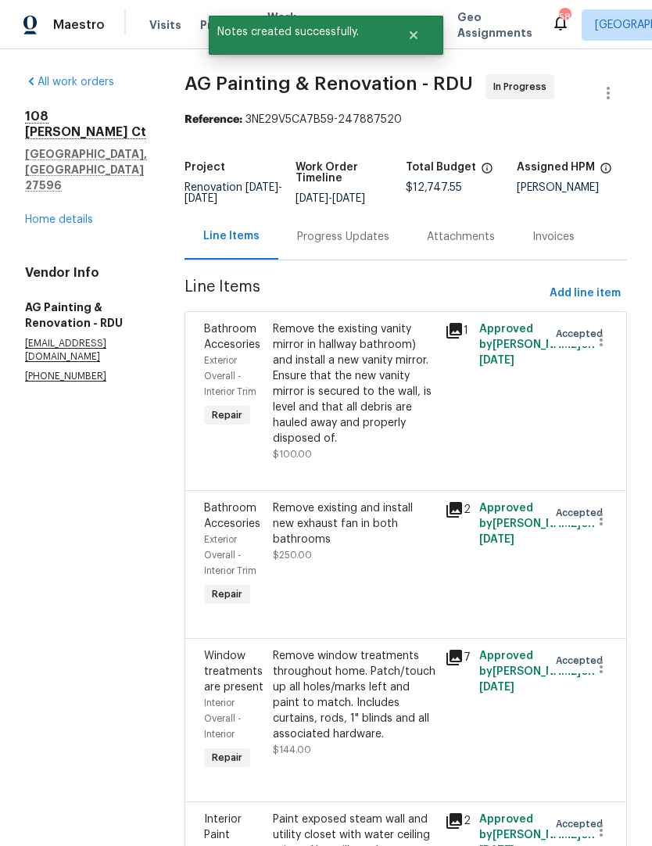
click at [85, 214] on link "Home details" at bounding box center [59, 219] width 68 height 11
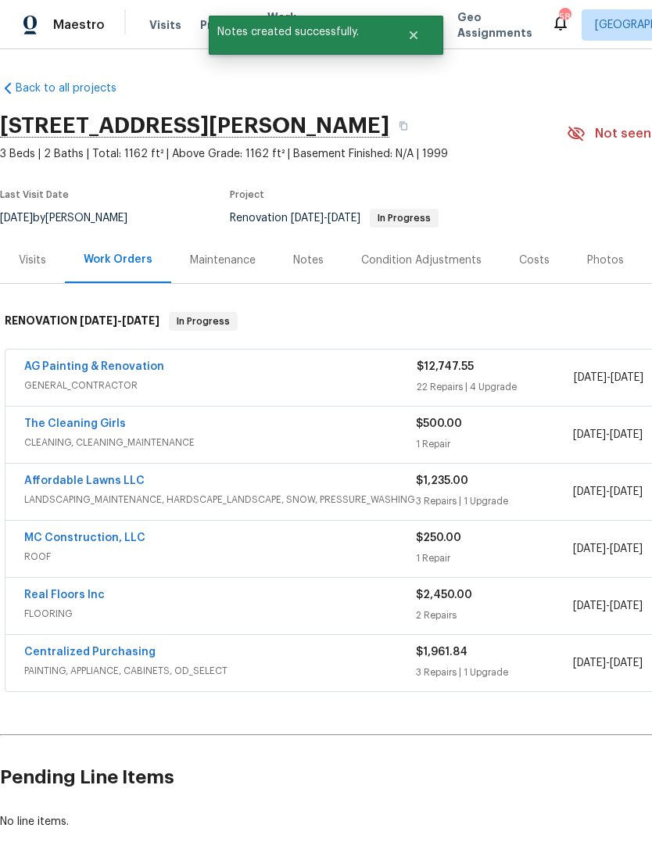
click at [302, 272] on div "Notes" at bounding box center [308, 260] width 68 height 46
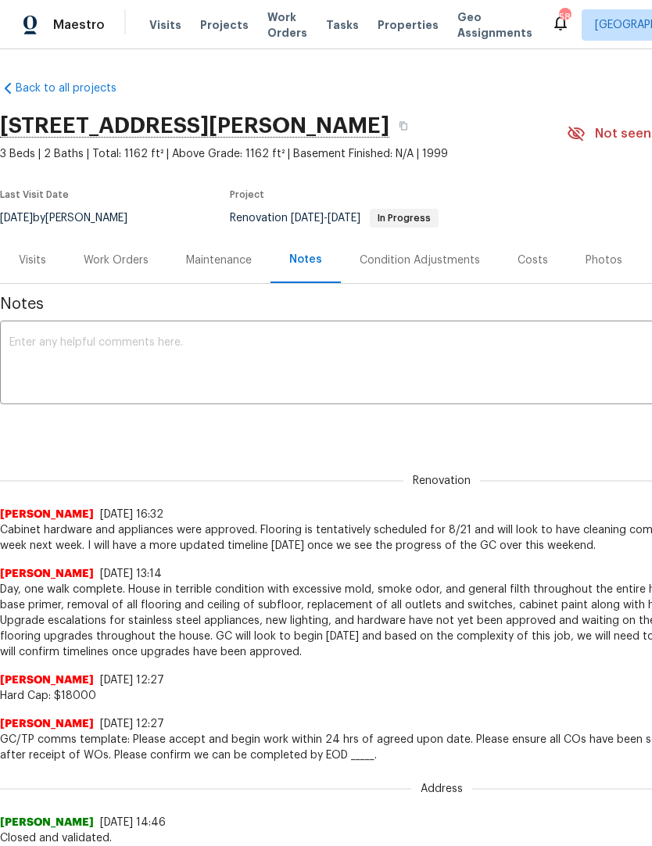
click at [48, 342] on textarea at bounding box center [441, 364] width 865 height 55
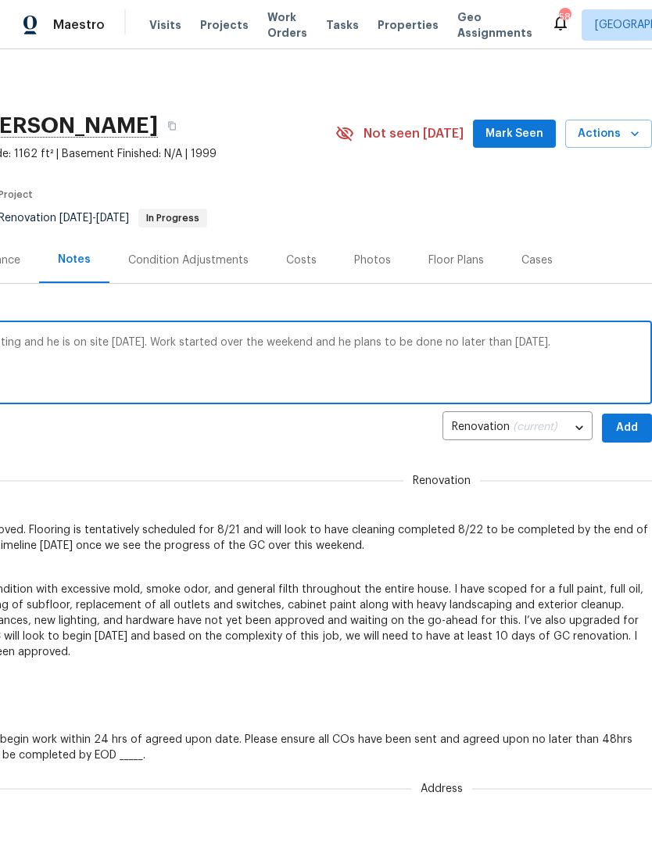
scroll to position [0, 231]
type textarea "Spoke with Antonio from ANG painting and he is on site today. Work started over…"
click at [632, 425] on span "Add" at bounding box center [627, 428] width 25 height 20
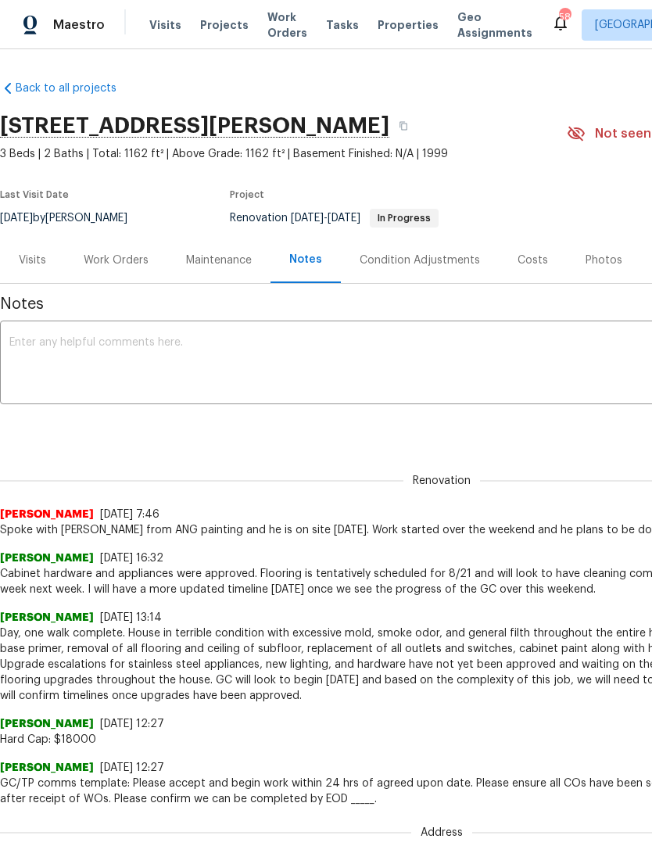
scroll to position [0, 0]
click at [119, 255] on div "Work Orders" at bounding box center [116, 261] width 65 height 16
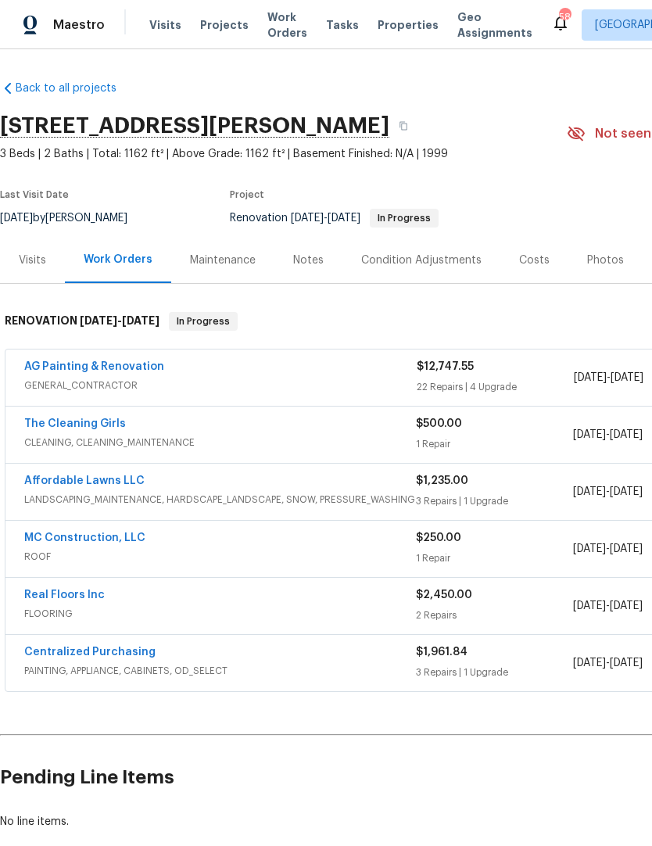
click at [62, 597] on link "Real Floors Inc" at bounding box center [64, 595] width 81 height 11
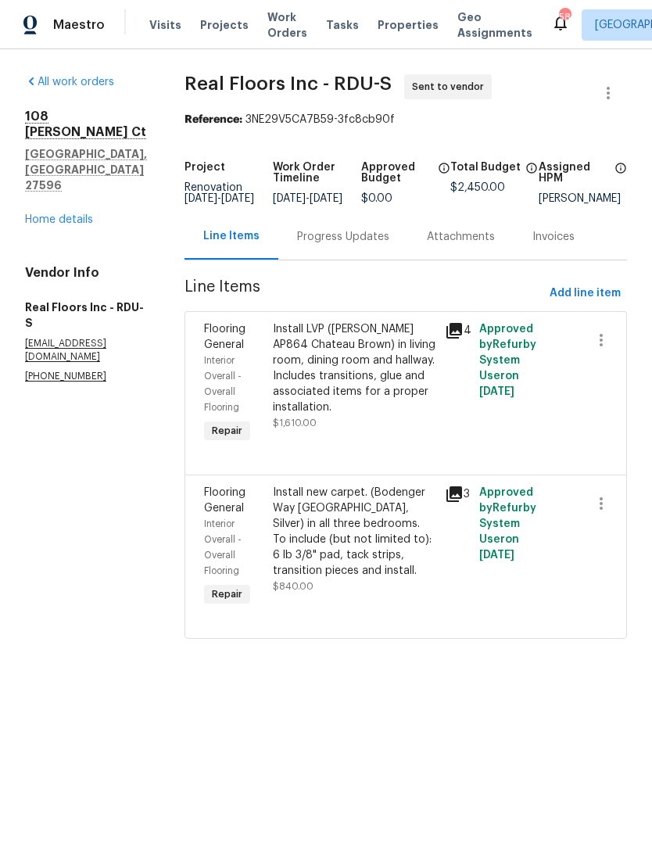
click at [331, 260] on div "Progress Updates" at bounding box center [343, 236] width 130 height 46
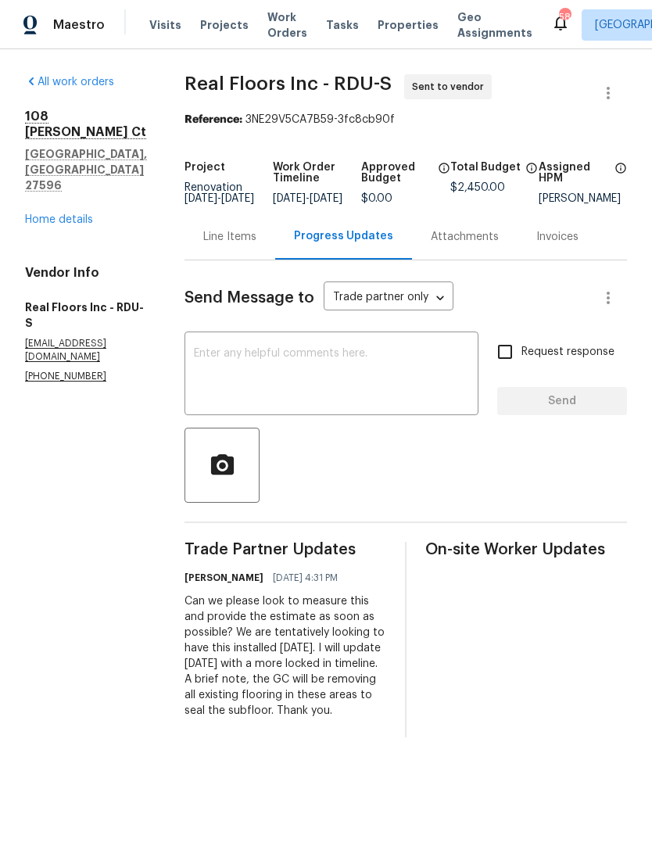
click at [56, 214] on link "Home details" at bounding box center [59, 219] width 68 height 11
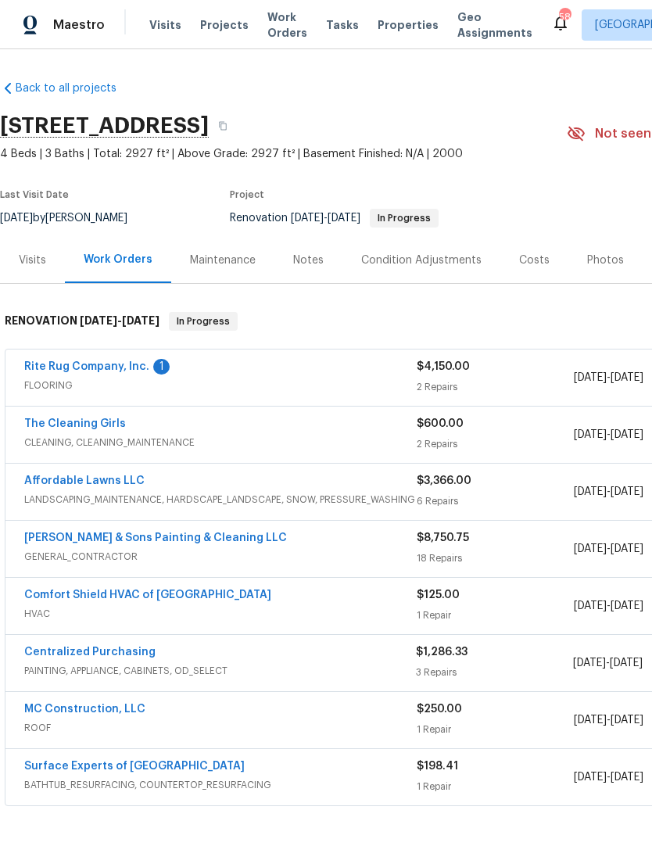
click at [82, 362] on link "Rite Rug Company, Inc." at bounding box center [86, 366] width 125 height 11
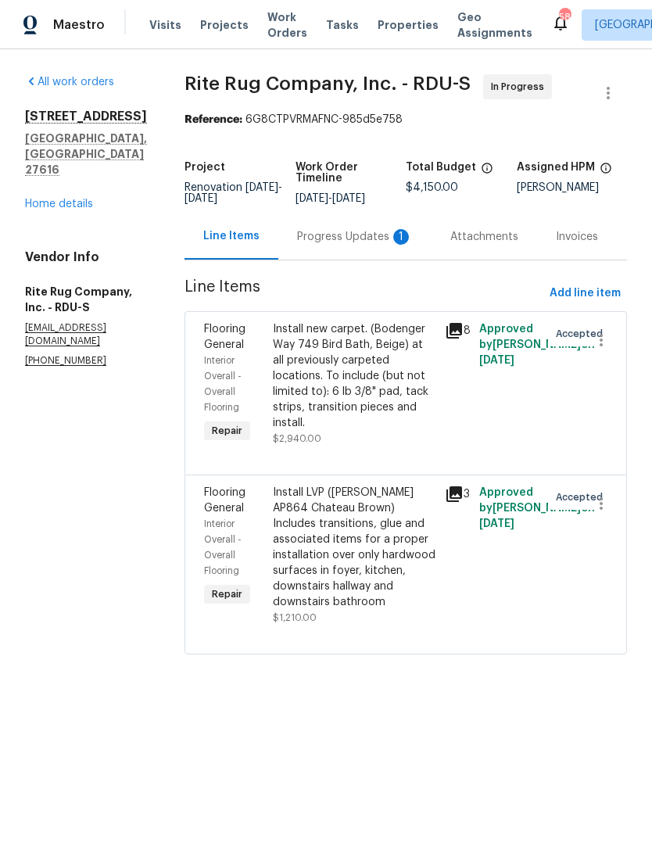
click at [384, 238] on div "Progress Updates 1" at bounding box center [354, 236] width 153 height 46
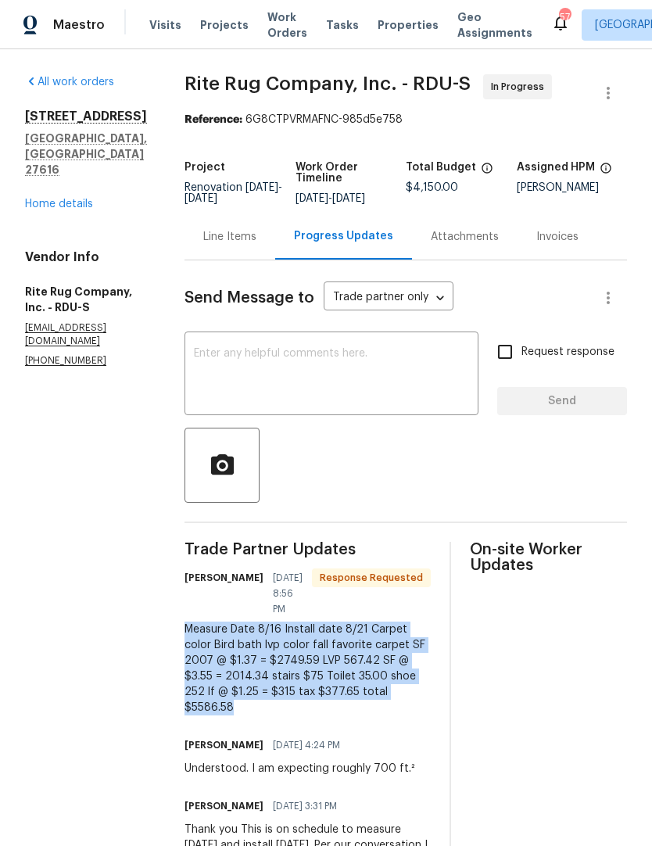
copy div "Measure Date 8/16 Install date 8/21 Carpet color Bird bath lvp color fall favor…"
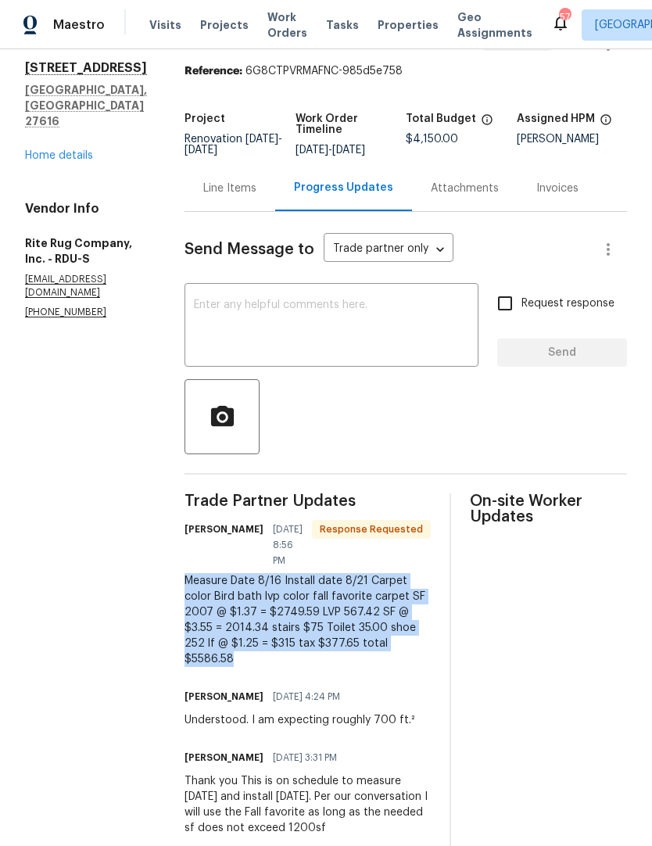
scroll to position [50, 0]
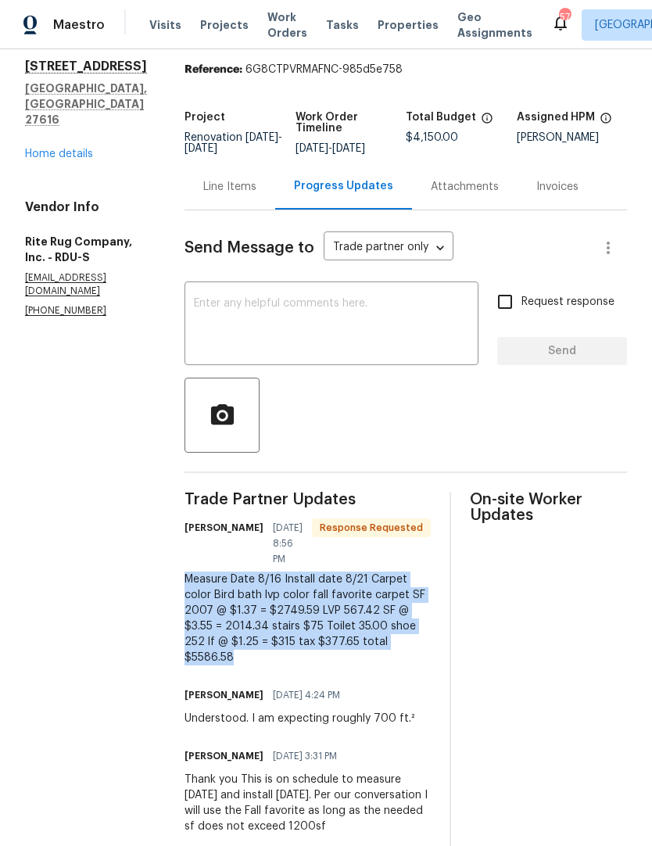
click at [500, 612] on div "On-site Worker Updates" at bounding box center [548, 765] width 157 height 546
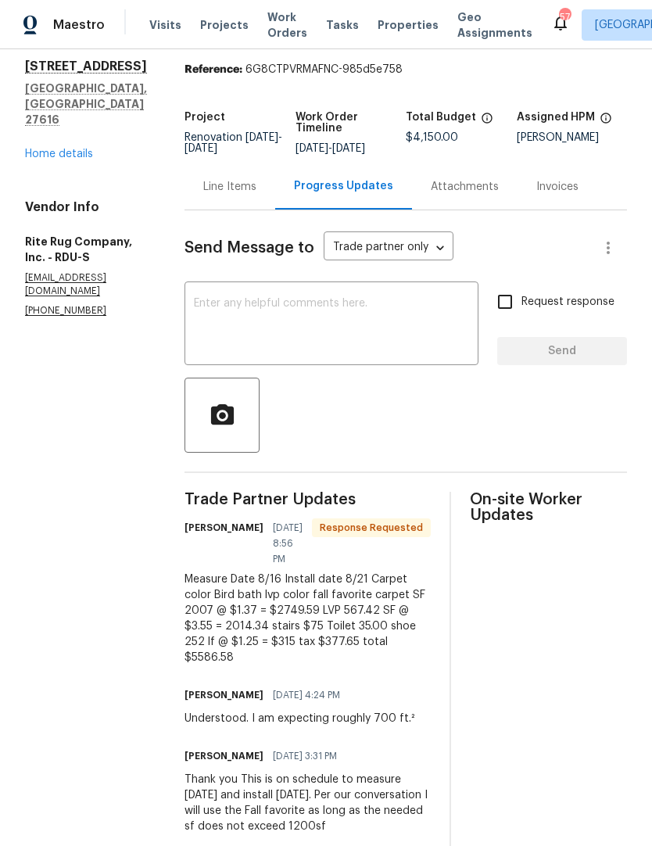
click at [245, 209] on div "Line Items" at bounding box center [230, 186] width 91 height 46
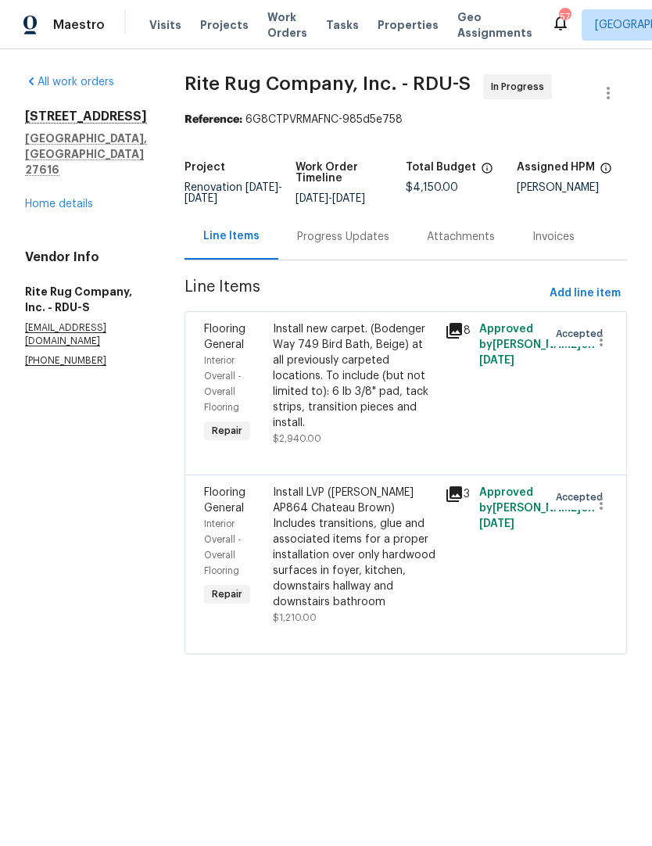
click at [335, 258] on div "Progress Updates" at bounding box center [343, 236] width 130 height 46
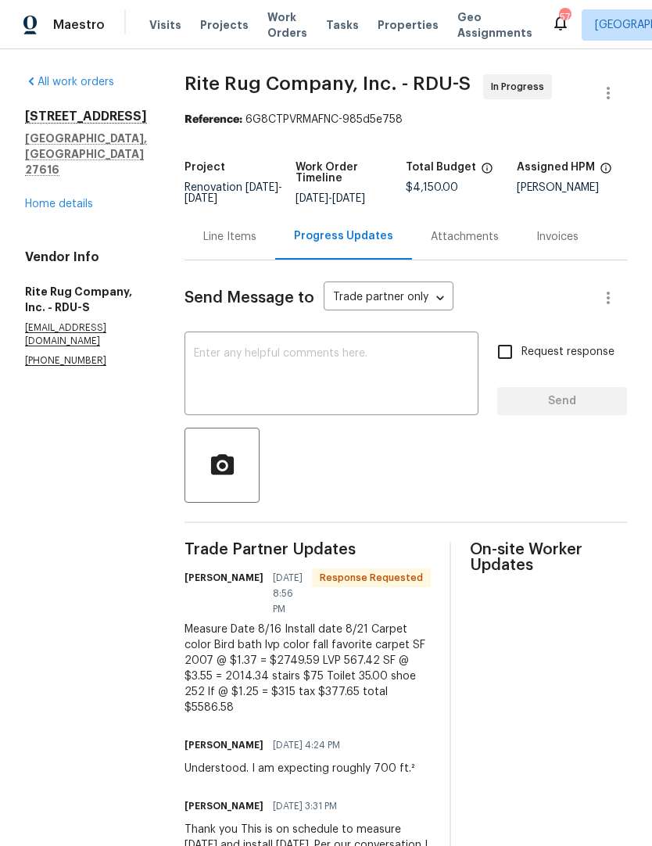
click at [244, 245] on div "Line Items" at bounding box center [229, 237] width 53 height 16
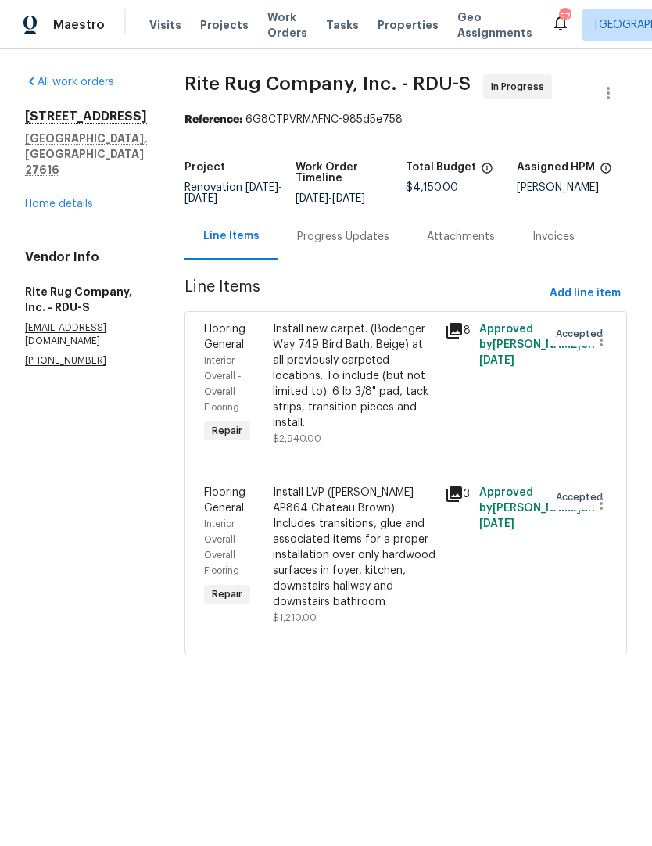
click at [333, 245] on div "Progress Updates" at bounding box center [343, 237] width 92 height 16
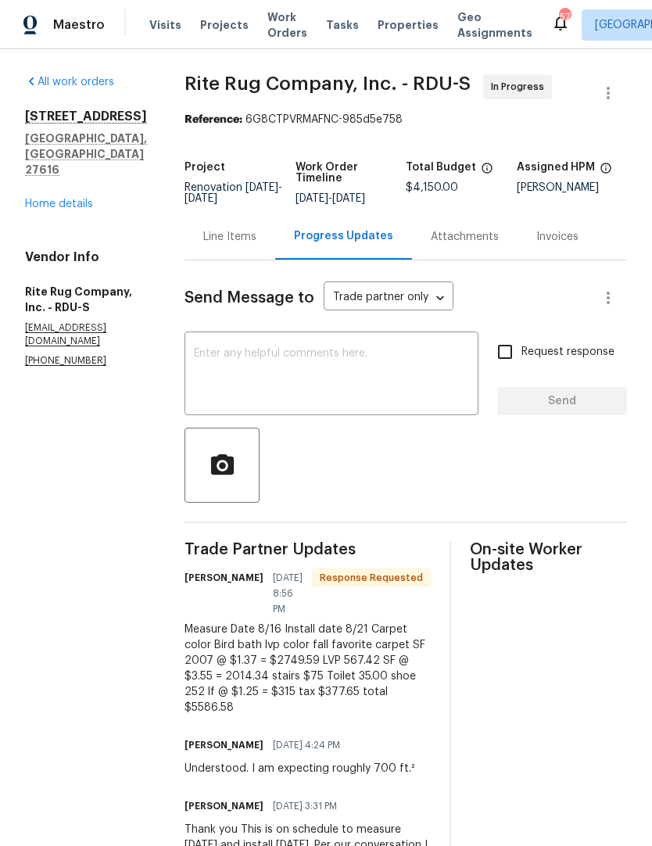
click at [236, 260] on div "Line Items" at bounding box center [230, 236] width 91 height 46
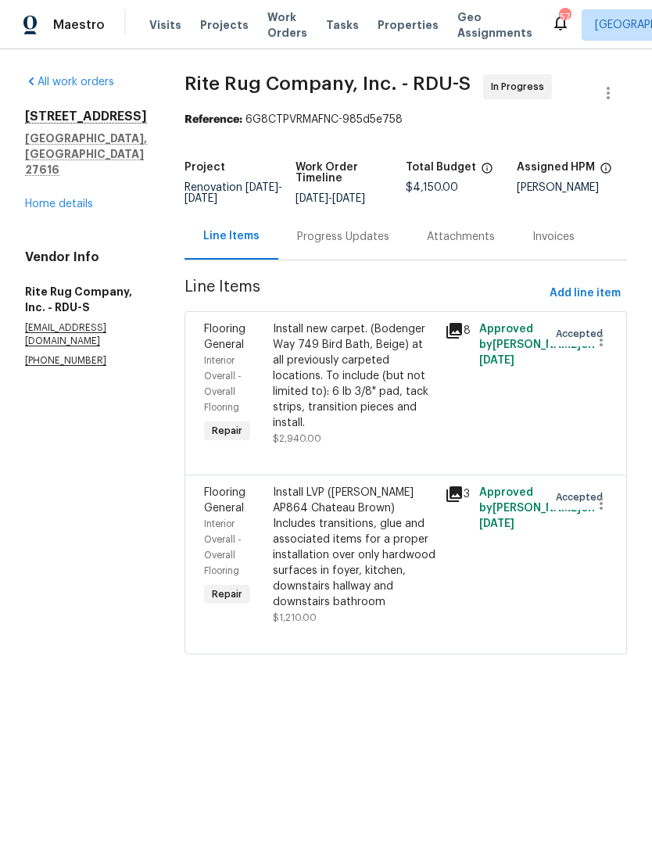
click at [296, 403] on div "Install new carpet. (Bodenger Way 749 Bird Bath, Beige) at all previously carpe…" at bounding box center [354, 375] width 163 height 109
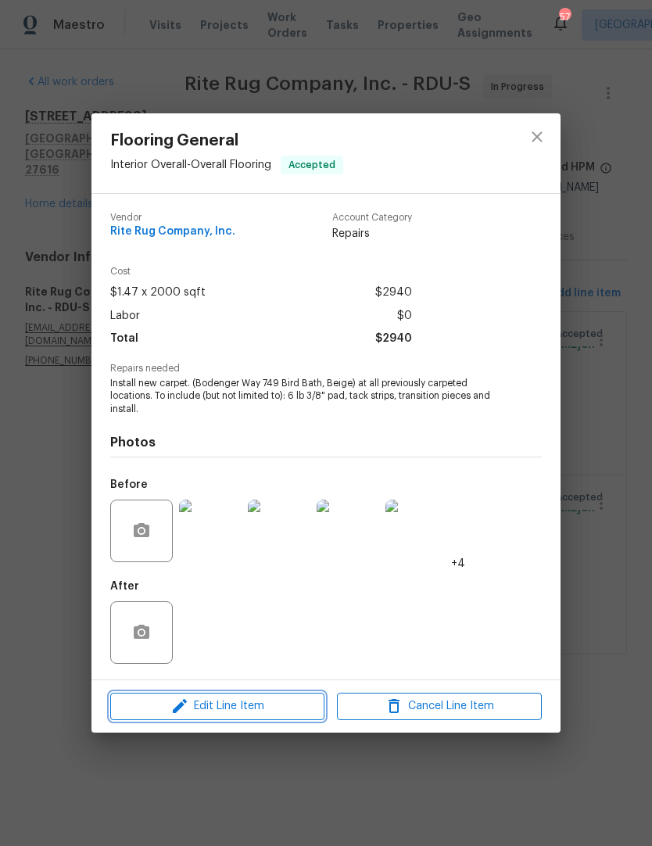
click at [168, 712] on span "Edit Line Item" at bounding box center [217, 707] width 205 height 20
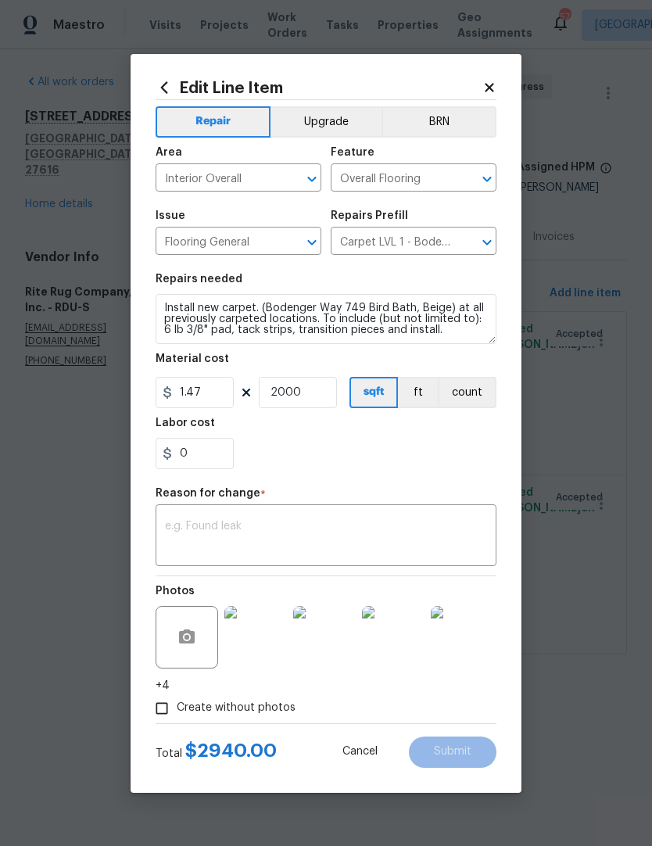
click at [181, 536] on textarea at bounding box center [326, 537] width 322 height 33
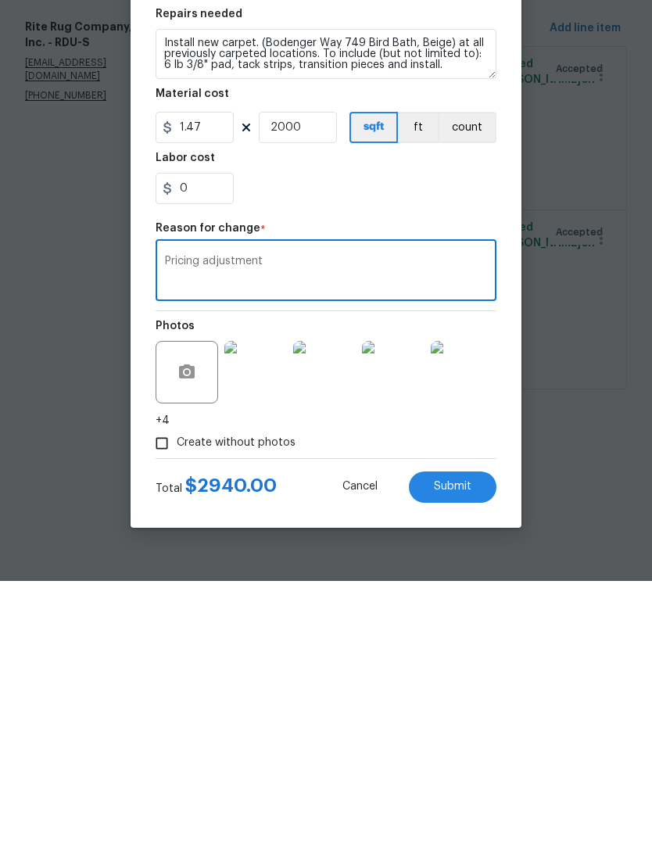
type textarea "Pricing adjustment"
click at [296, 438] on div "0" at bounding box center [326, 453] width 341 height 31
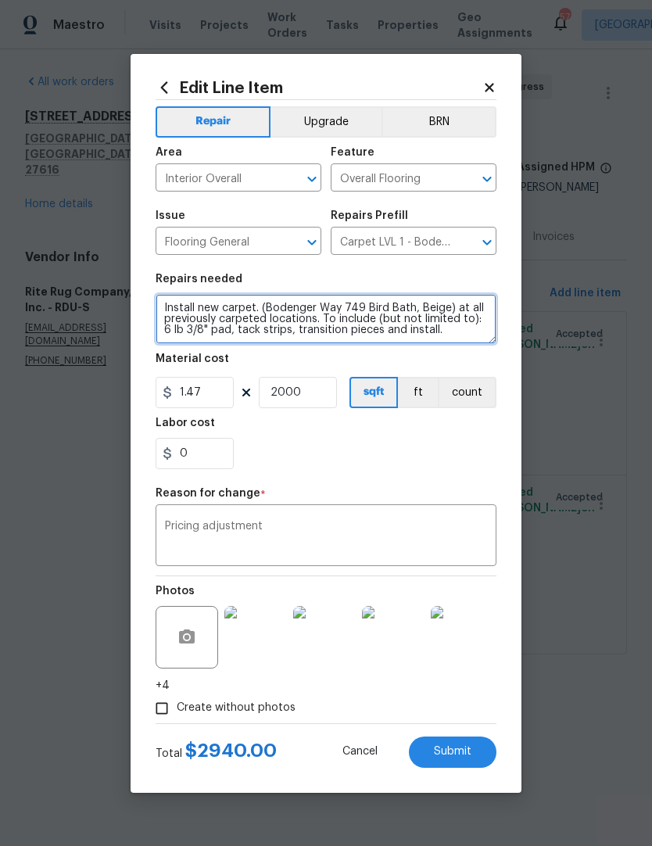
click at [169, 297] on textarea "Install new carpet. (Bodenger Way 749 Bird Bath, Beige) at all previously carpe…" at bounding box center [326, 319] width 341 height 50
click at [170, 313] on textarea "Install new carpet. (Bodenger Way 749 Bird Bath, Beige) at all previously carpe…" at bounding box center [326, 319] width 341 height 50
paste textarea "Measure Date 8/16 Install date 8/21 Carpet color Bird bath lvp color fall favor…"
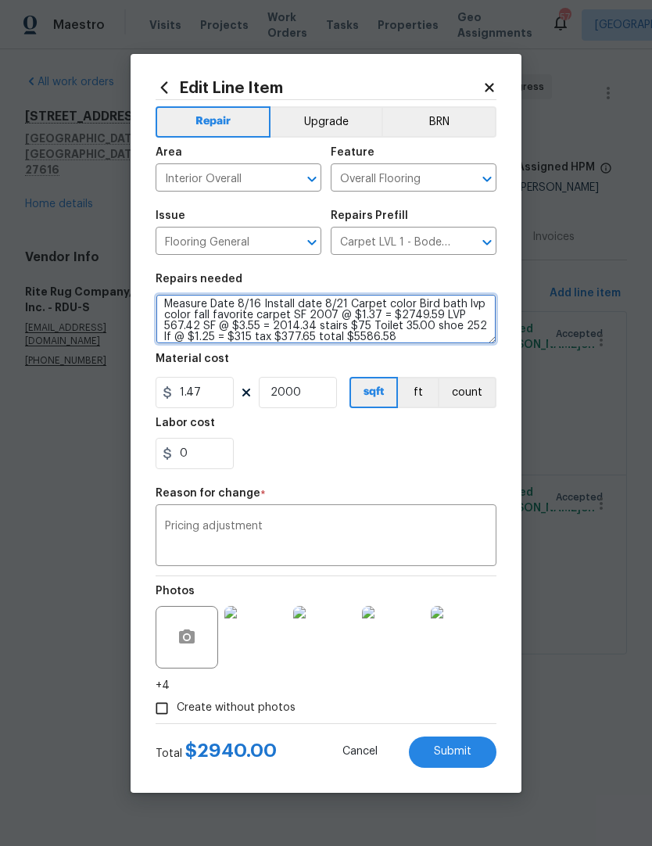
type textarea "Measure Date 8/16 Install date 8/21 Carpet color Bird bath lvp color fall favor…"
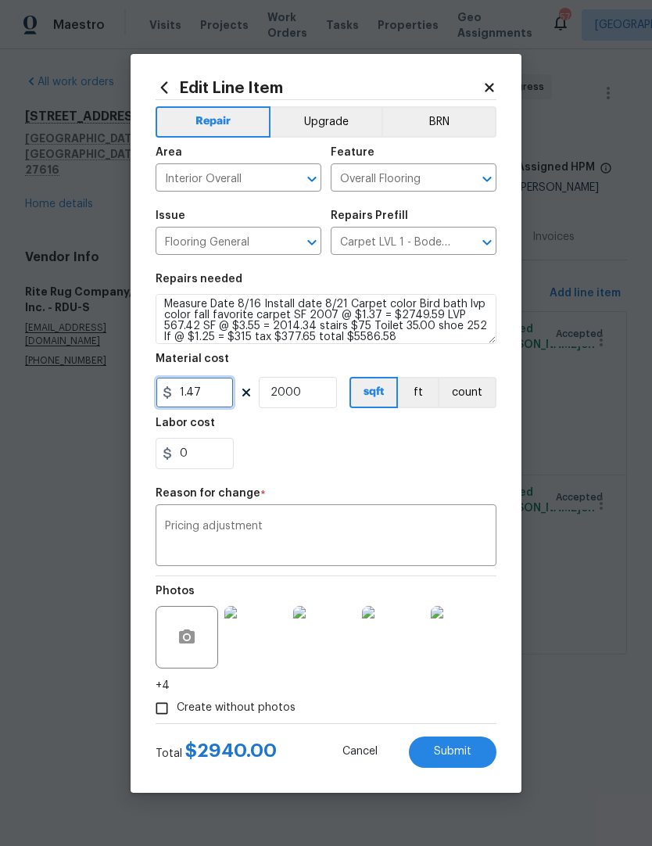
click at [204, 396] on input "1.47" at bounding box center [195, 392] width 78 height 31
type input "3586.58"
click at [257, 486] on div "Repair Upgrade BRN Area Interior Overall ​ Feature Overall Flooring ​ Issue Flo…" at bounding box center [326, 411] width 341 height 623
click at [452, 750] on span "Submit" at bounding box center [453, 752] width 38 height 12
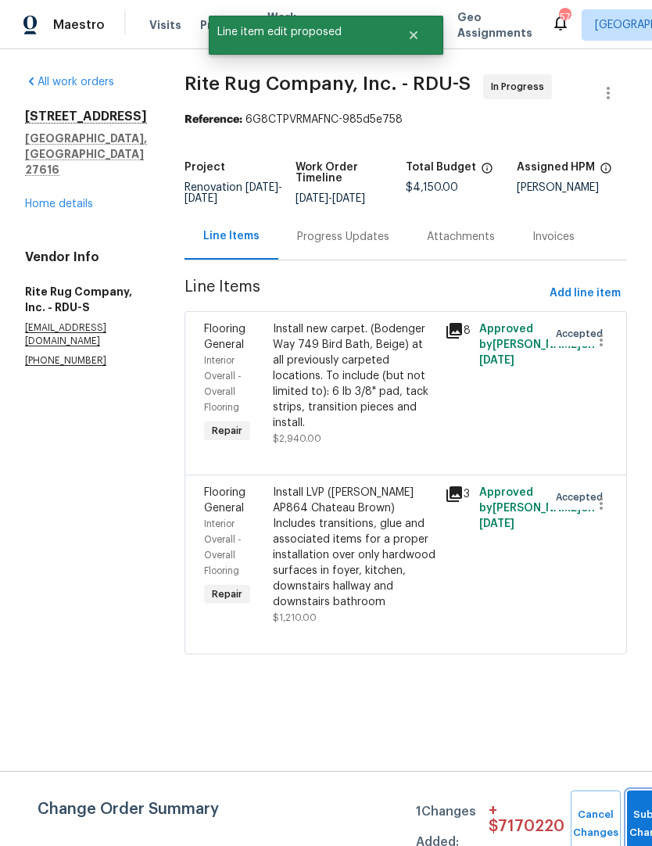
click at [627, 807] on button "Submit Changes" at bounding box center [652, 823] width 50 height 67
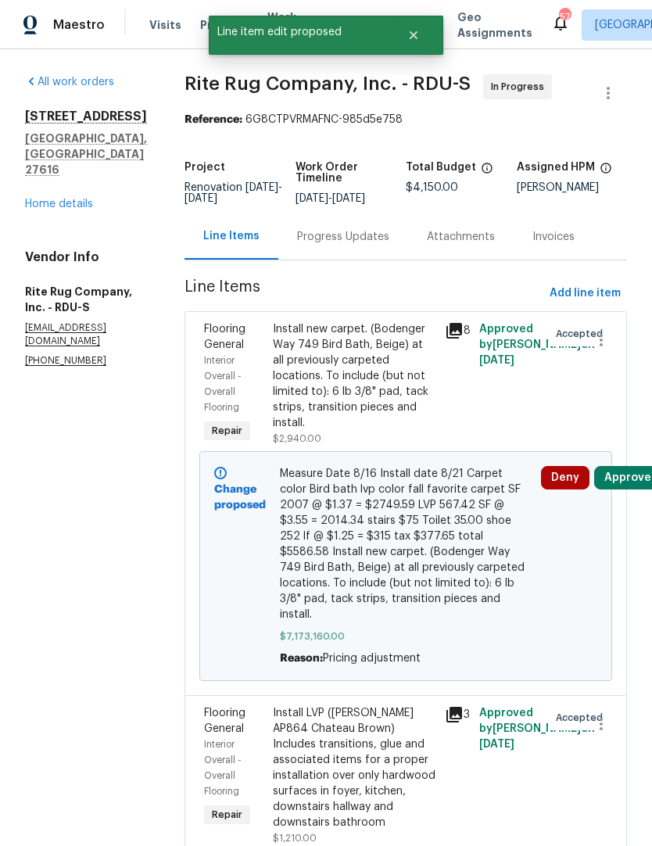
click at [630, 489] on button "Approve" at bounding box center [627, 477] width 67 height 23
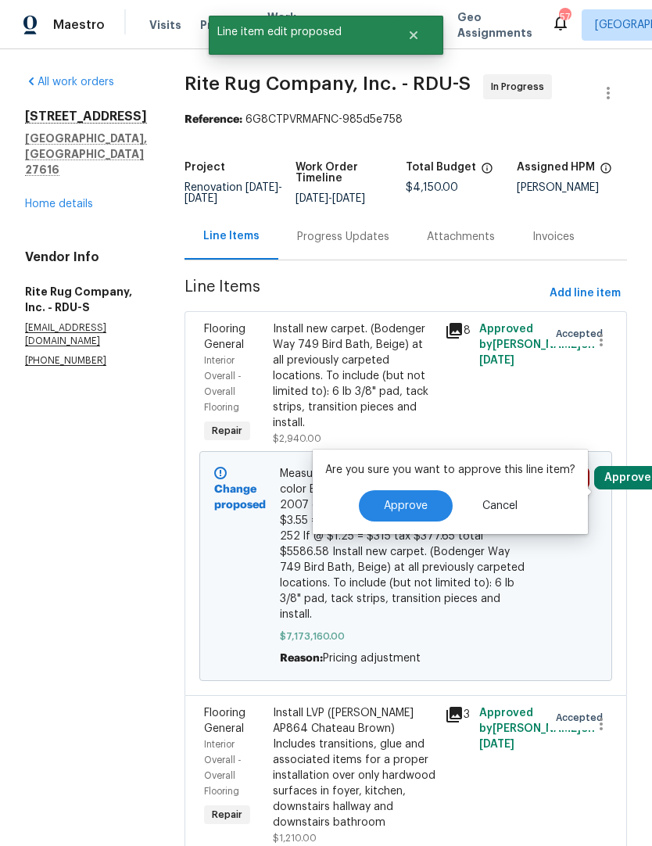
click at [409, 515] on button "Approve" at bounding box center [406, 505] width 94 height 31
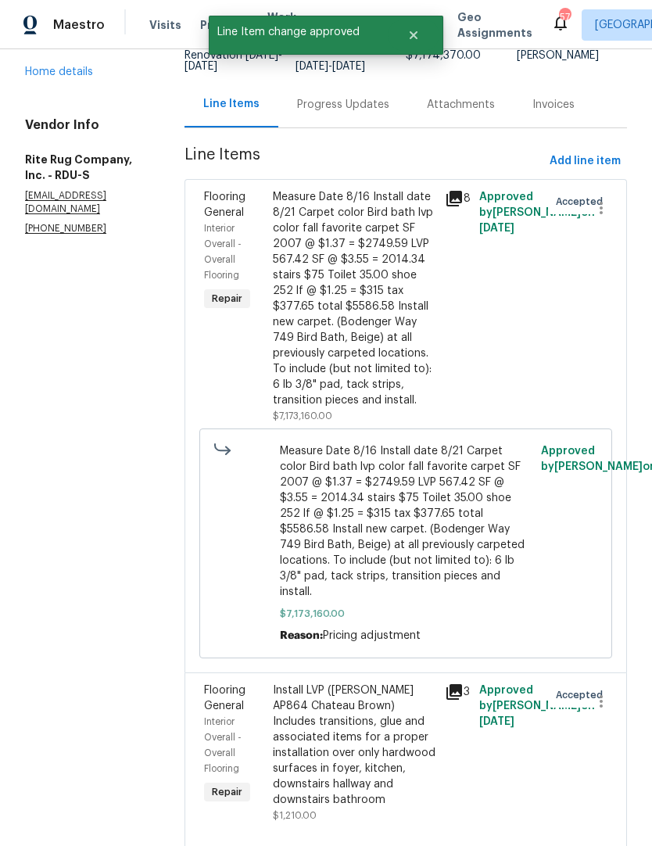
scroll to position [131, 0]
click at [331, 735] on div "Install LVP ([PERSON_NAME] AP864 Chateau Brown) Includes transitions, glue and …" at bounding box center [354, 745] width 163 height 125
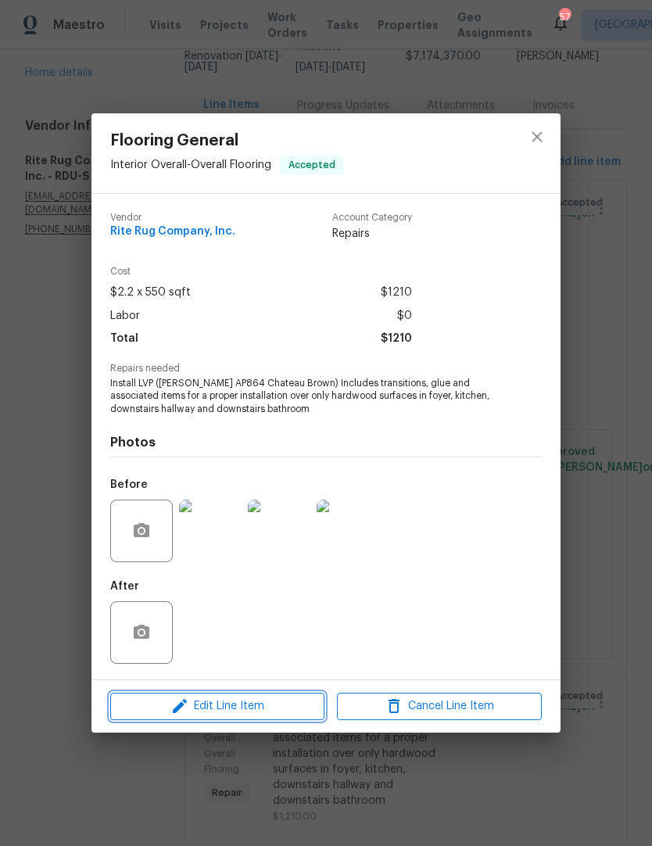
click at [186, 701] on icon "button" at bounding box center [179, 706] width 19 height 19
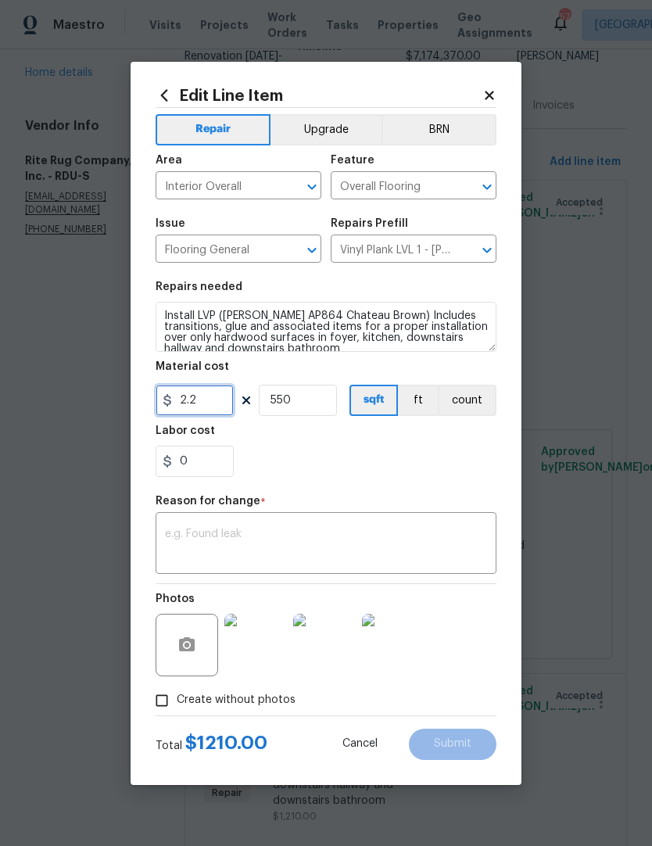
click at [203, 408] on input "2.2" at bounding box center [195, 400] width 78 height 31
type input "2000"
click at [278, 467] on div "0" at bounding box center [326, 461] width 341 height 31
click at [288, 400] on input "550" at bounding box center [298, 400] width 78 height 31
type input "1"
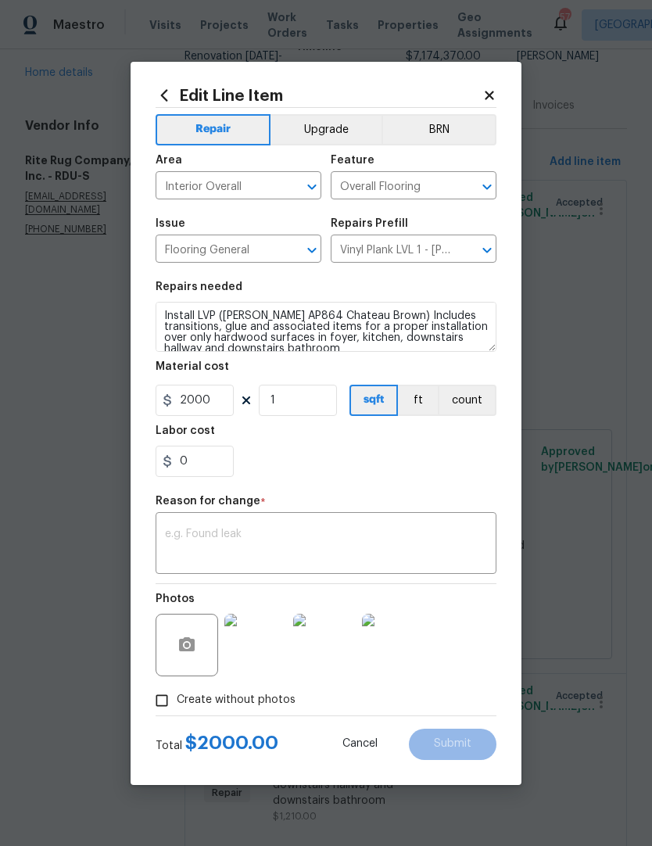
click at [285, 451] on div "0" at bounding box center [326, 461] width 341 height 31
click at [186, 525] on div "x ​" at bounding box center [326, 545] width 341 height 58
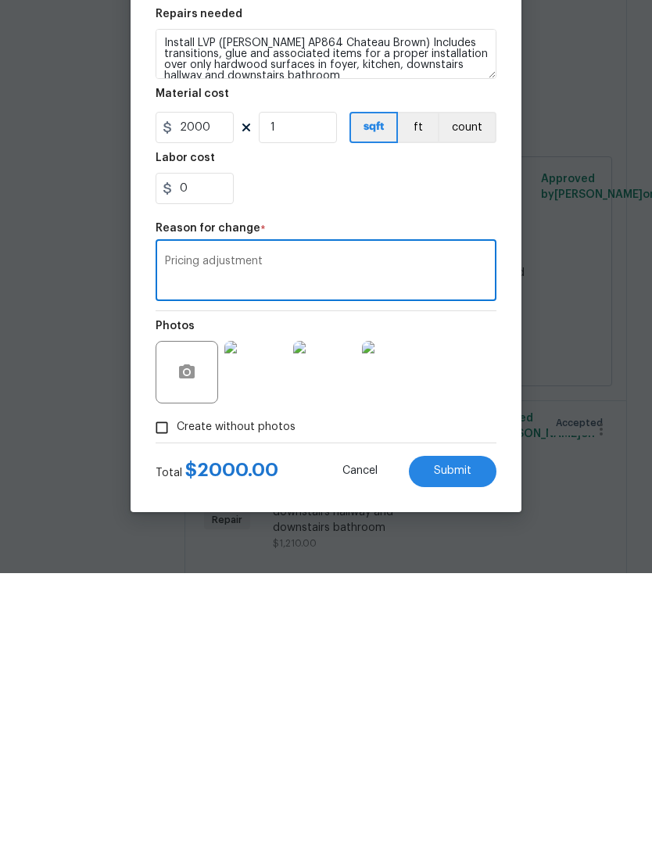
type textarea "Pricing adjustment"
click at [276, 446] on div "0" at bounding box center [326, 461] width 341 height 31
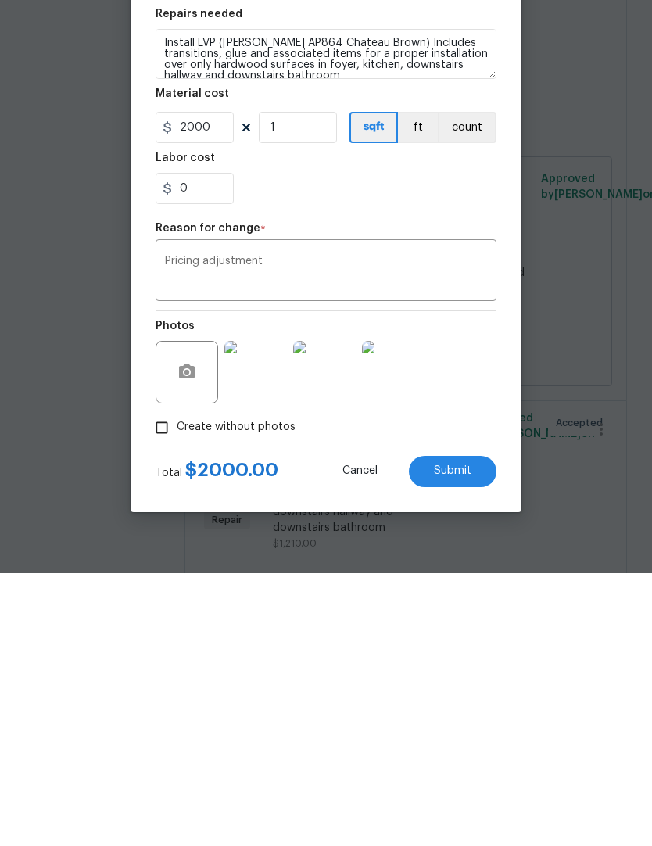
scroll to position [64, 0]
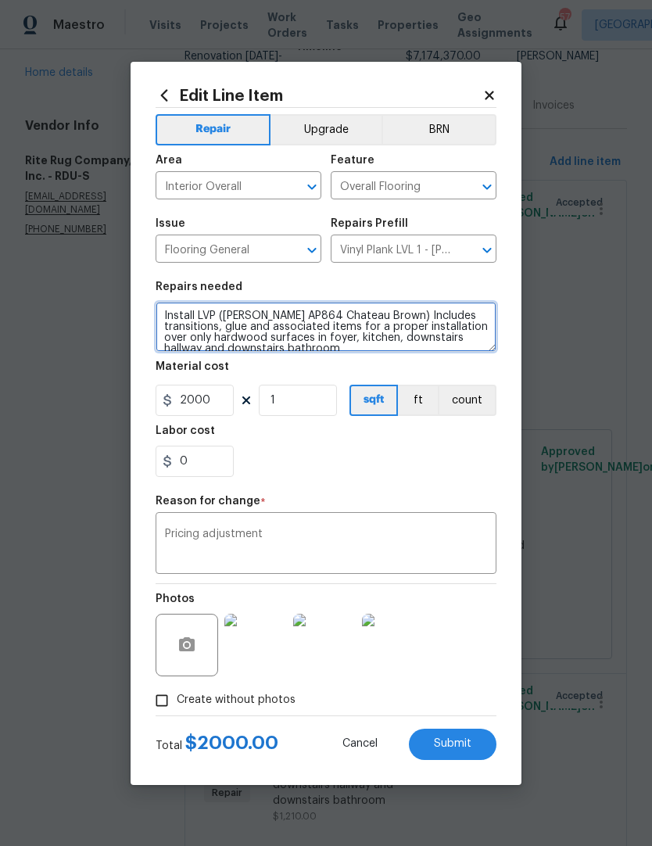
click at [158, 314] on textarea "Install LVP ([PERSON_NAME] AP864 Chateau Brown) Includes transitions, glue and …" at bounding box center [326, 327] width 341 height 50
click at [160, 311] on textarea "Install LVP ([PERSON_NAME] AP864 Chateau Brown) Includes transitions, glue and …" at bounding box center [326, 327] width 341 height 50
paste textarea "Measure Date 8/16 Install date 8/21 Carpet color Bird bath lvp color fall favor…"
type textarea "Measure Date 8/16 Install date 8/21 Carpet color Bird bath lvp color fall favor…"
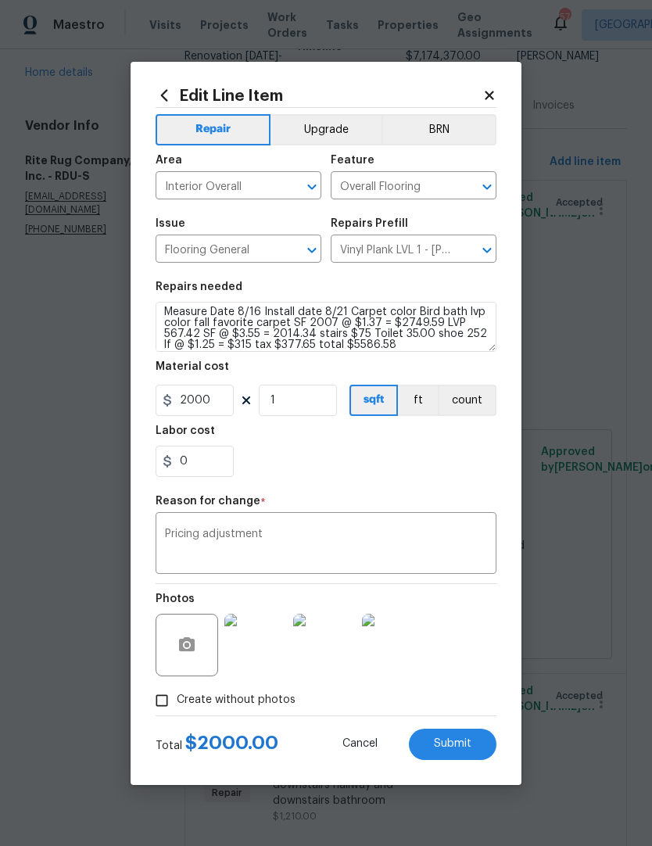
click at [277, 480] on section "Repairs needed Measure Date 8/16 Install date 8/21 Carpet color Bird bath lvp c…" at bounding box center [326, 379] width 341 height 214
click at [451, 744] on span "Submit" at bounding box center [453, 744] width 38 height 12
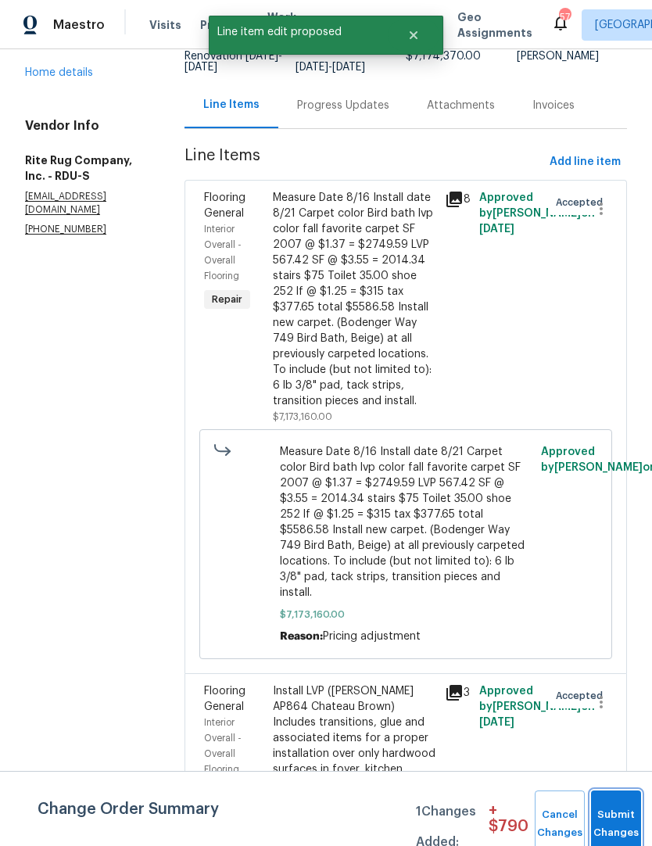
click at [613, 817] on button "Submit Changes" at bounding box center [616, 823] width 50 height 67
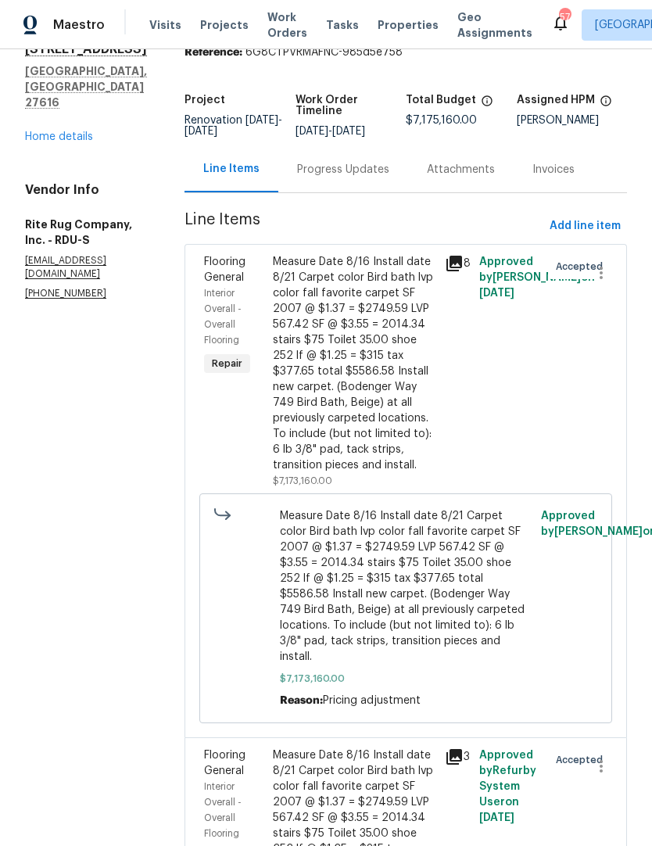
scroll to position [59, 0]
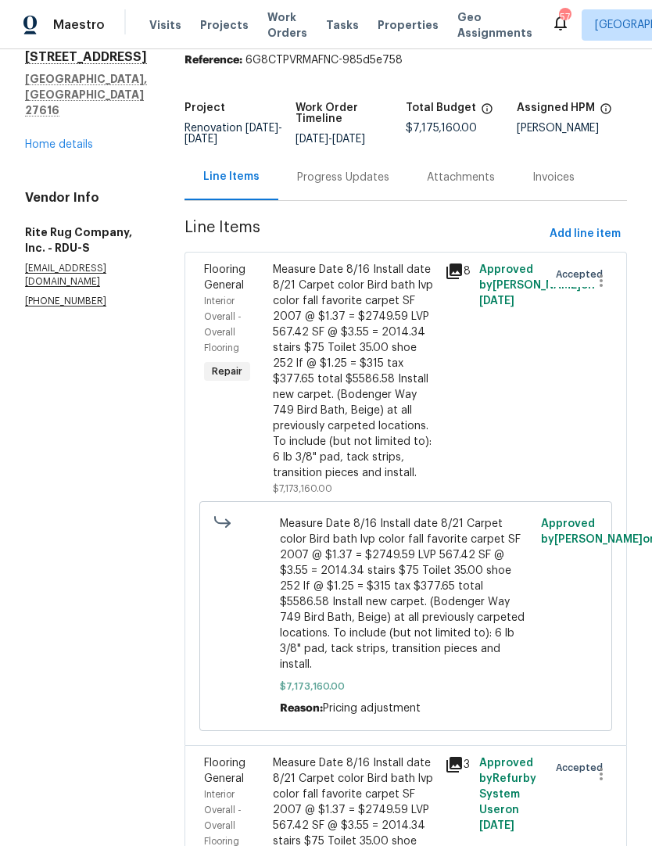
click at [301, 436] on div "Measure Date 8/16 Install date 8/21 Carpet color Bird bath lvp color fall favor…" at bounding box center [354, 371] width 163 height 219
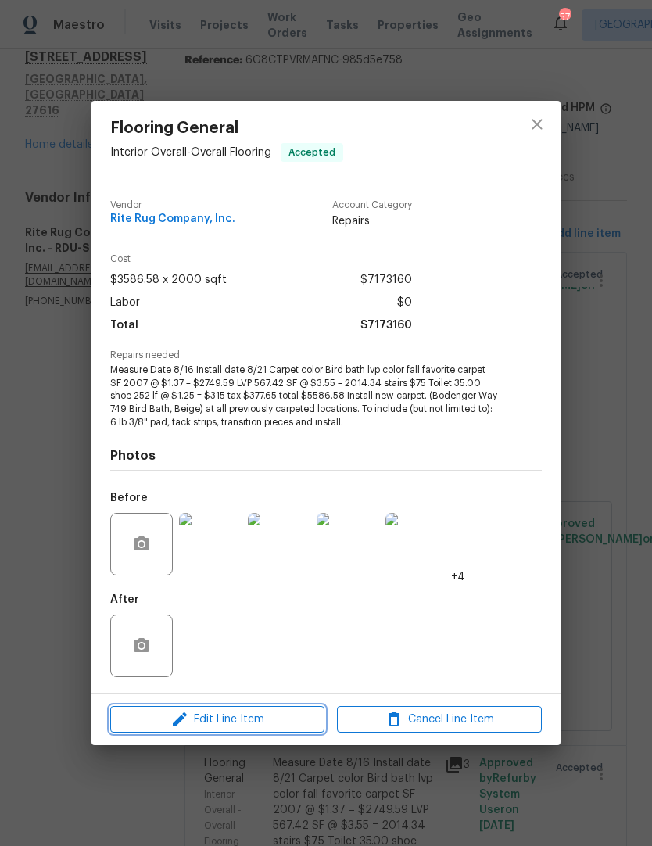
click at [293, 711] on span "Edit Line Item" at bounding box center [217, 720] width 205 height 20
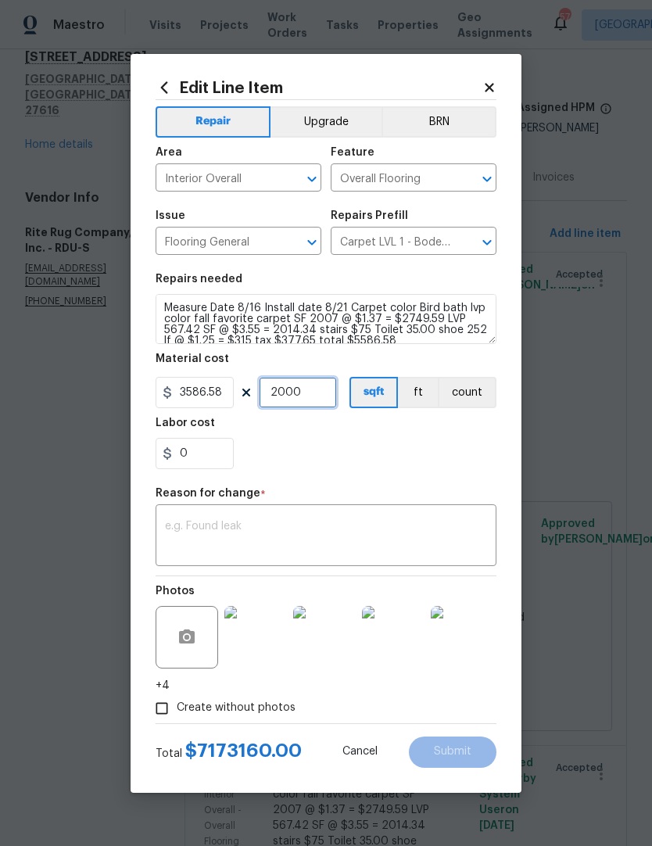
click at [301, 392] on input "2000" at bounding box center [298, 392] width 78 height 31
type input "1"
click at [459, 448] on div "0" at bounding box center [326, 453] width 341 height 31
click at [180, 541] on textarea at bounding box center [326, 537] width 322 height 33
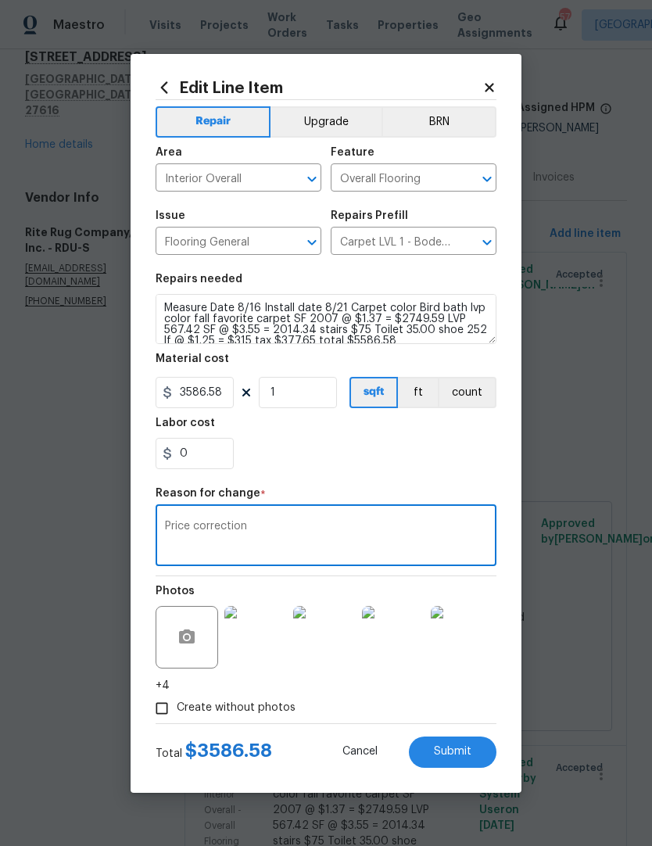
type textarea "Price correction"
click at [473, 759] on button "Submit" at bounding box center [453, 751] width 88 height 31
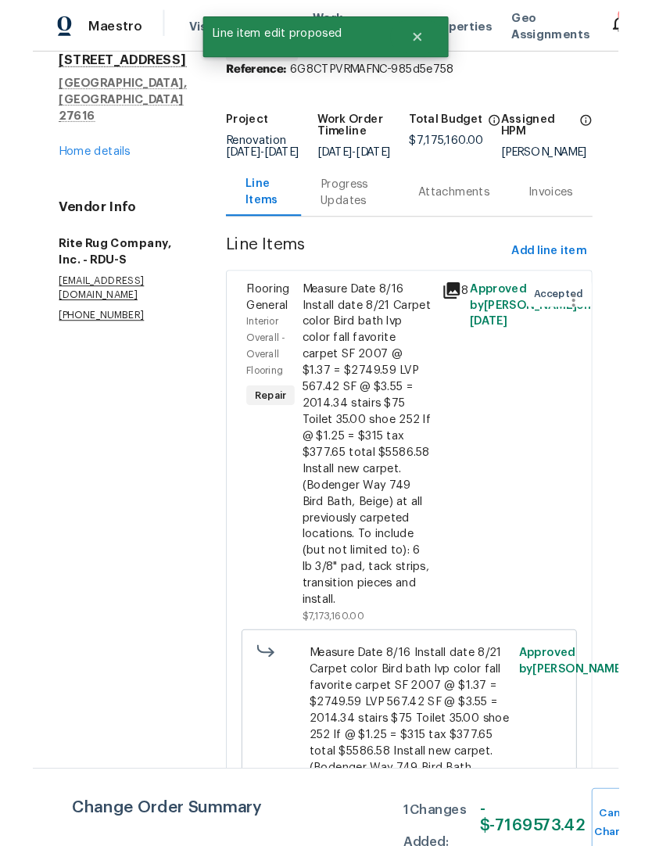
scroll to position [27, 0]
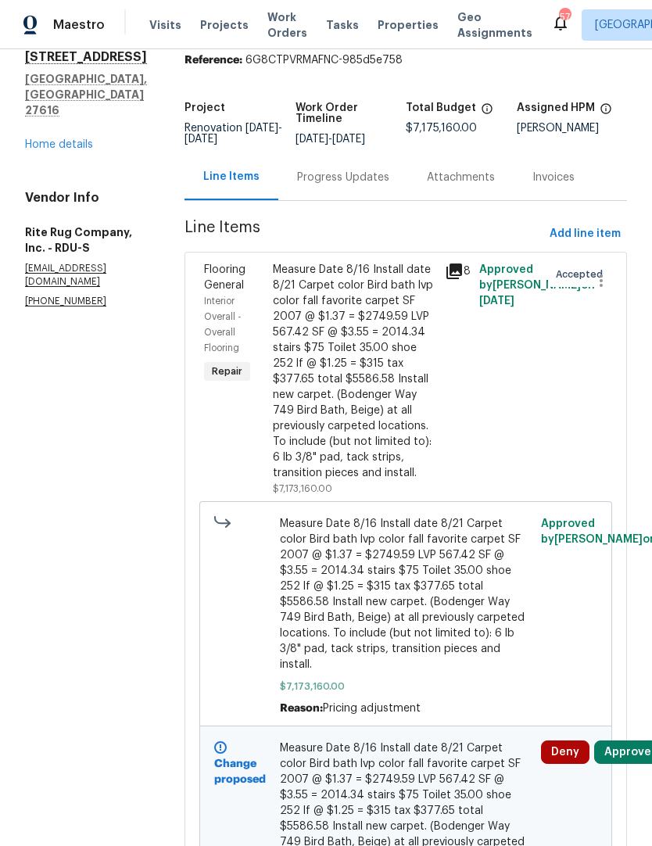
click at [625, 740] on button "Approve" at bounding box center [627, 751] width 67 height 23
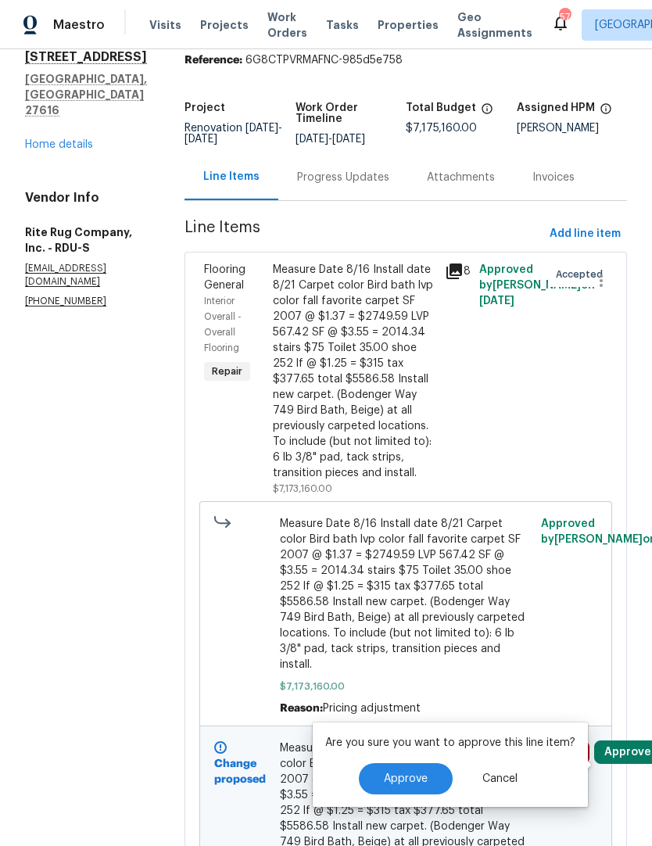
click at [407, 773] on span "Approve" at bounding box center [406, 779] width 44 height 12
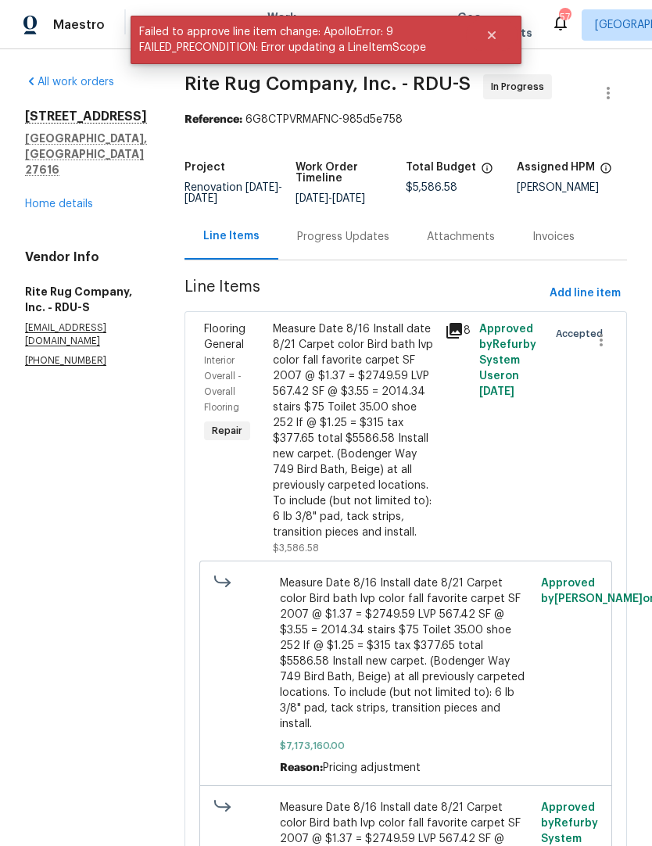
scroll to position [0, 0]
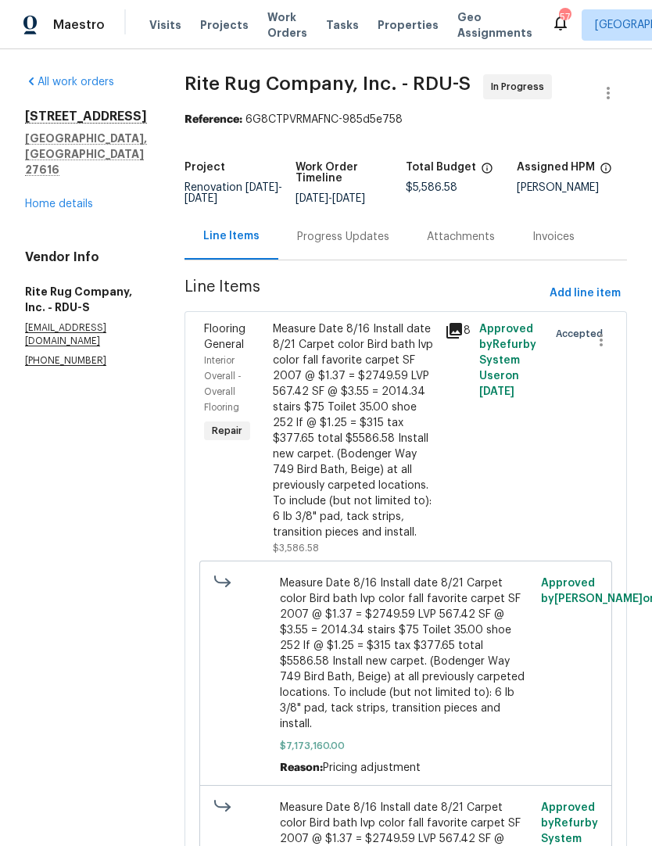
click at [66, 199] on link "Home details" at bounding box center [59, 204] width 68 height 11
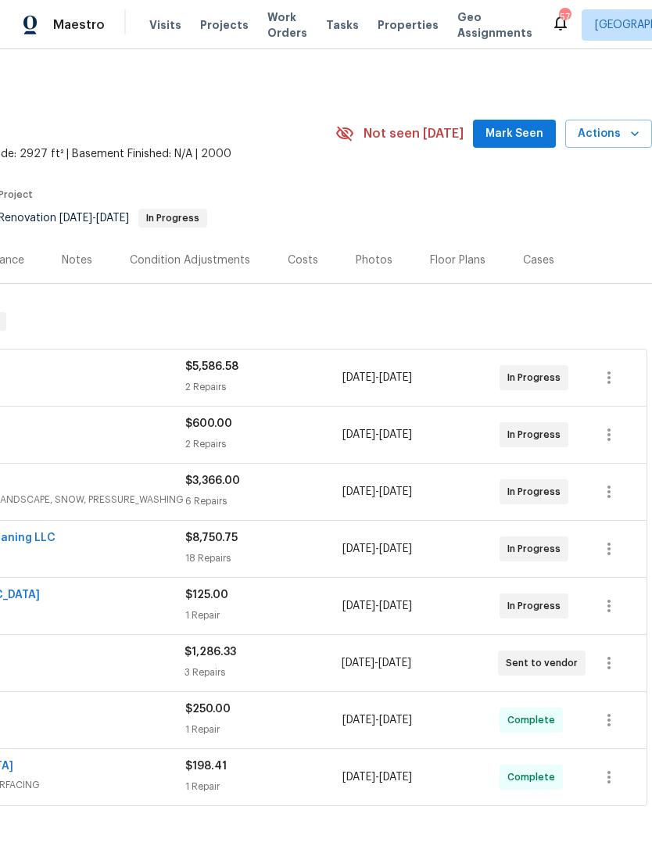
scroll to position [0, 231]
click at [619, 124] on span "Actions" at bounding box center [609, 134] width 62 height 20
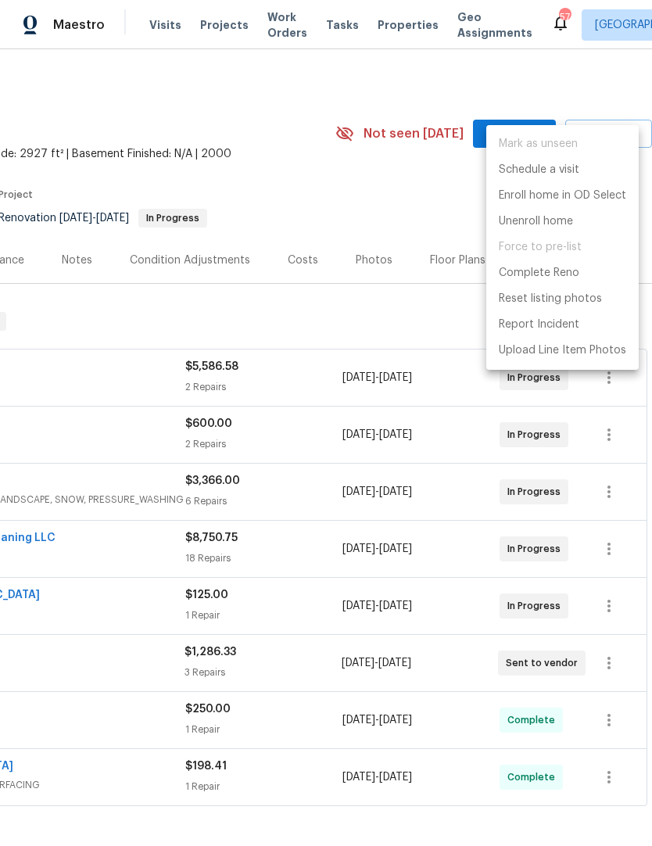
click at [407, 198] on div at bounding box center [326, 423] width 652 height 846
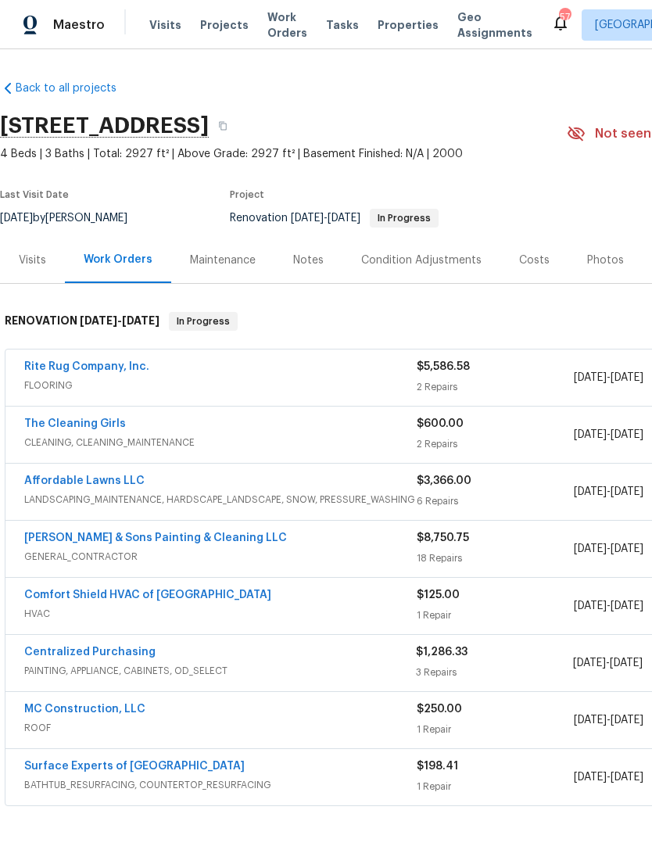
scroll to position [0, 0]
click at [36, 253] on div "Visits" at bounding box center [32, 261] width 27 height 16
